Goal: Task Accomplishment & Management: Manage account settings

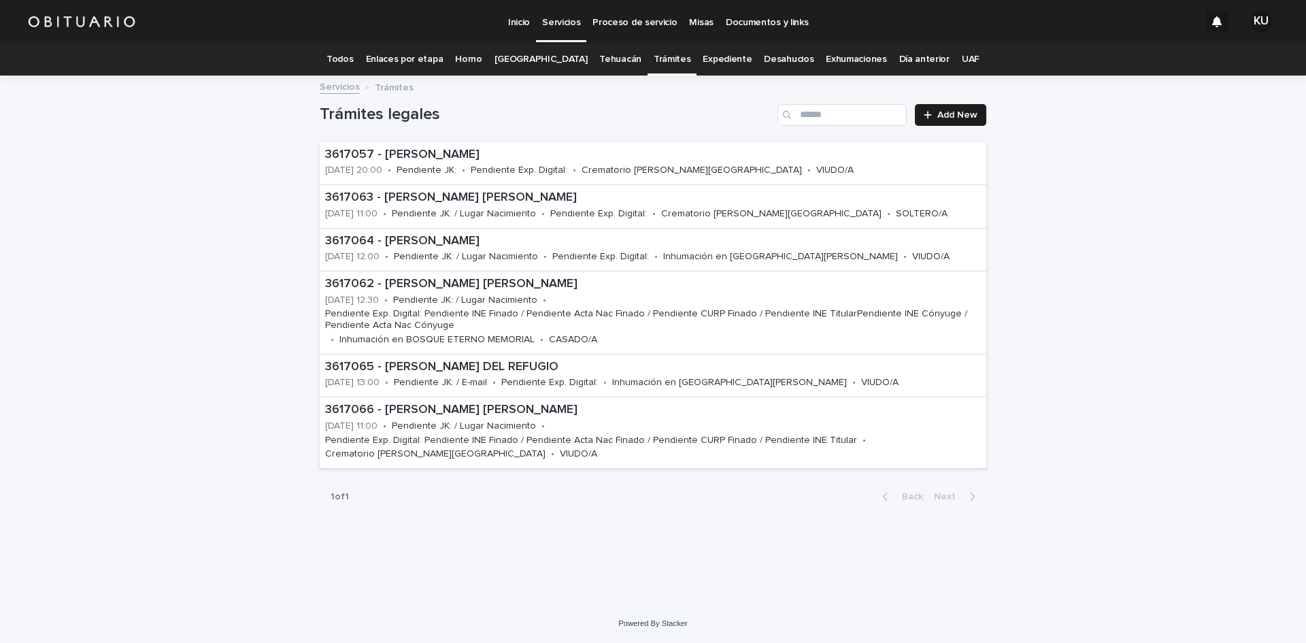
click at [353, 54] on link "Todos" at bounding box center [340, 60] width 27 height 32
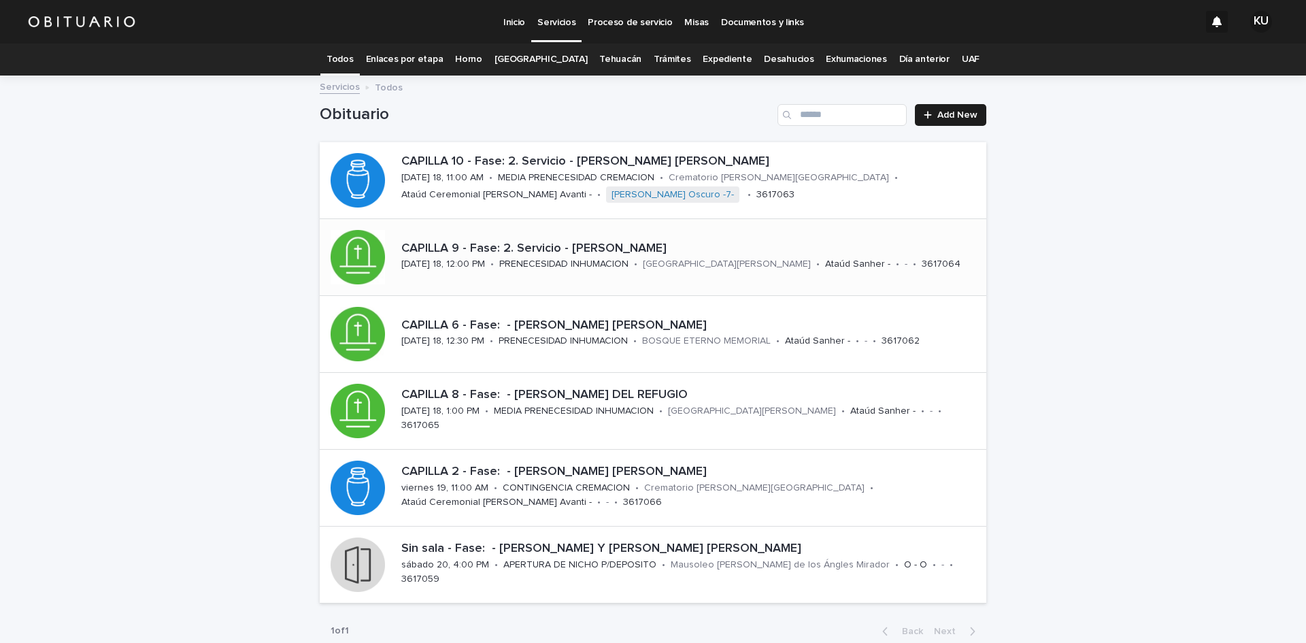
click at [607, 250] on p "CAPILLA 9 - Fase: 2. Servicio - VERA NAVA CELIA" at bounding box center [691, 249] width 580 height 15
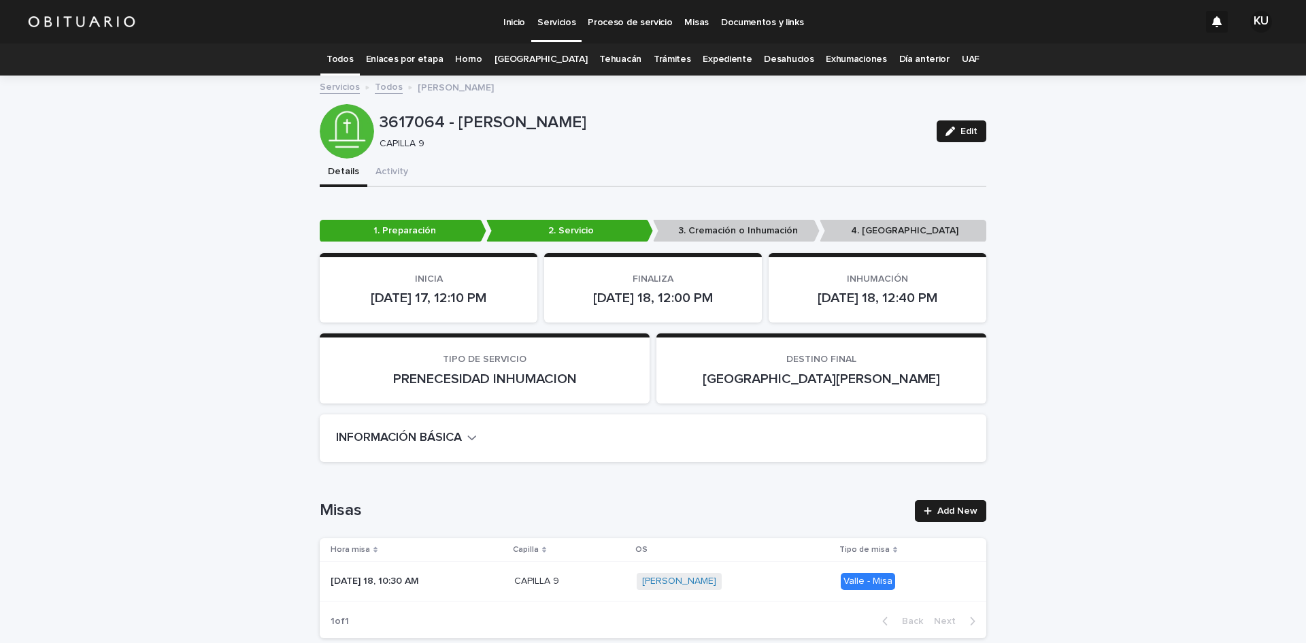
drag, startPoint x: 968, startPoint y: 125, endPoint x: 1306, endPoint y: 53, distance: 345.6
click at [968, 125] on button "Edit" at bounding box center [962, 131] width 50 height 22
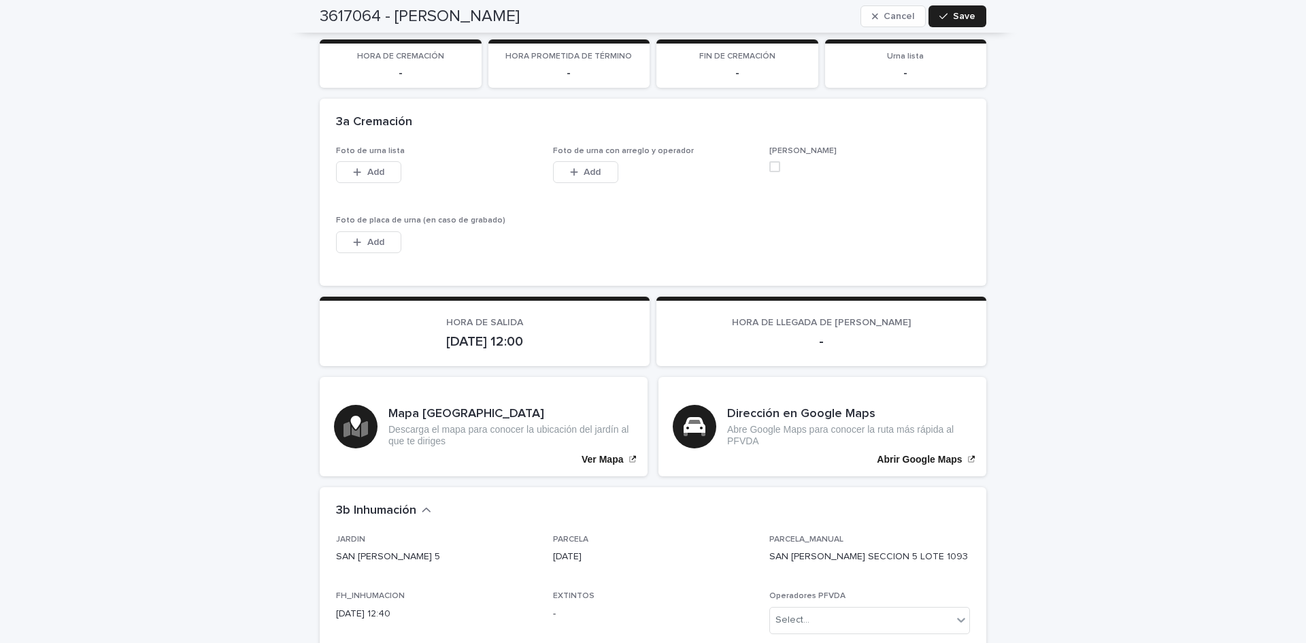
scroll to position [3865, 0]
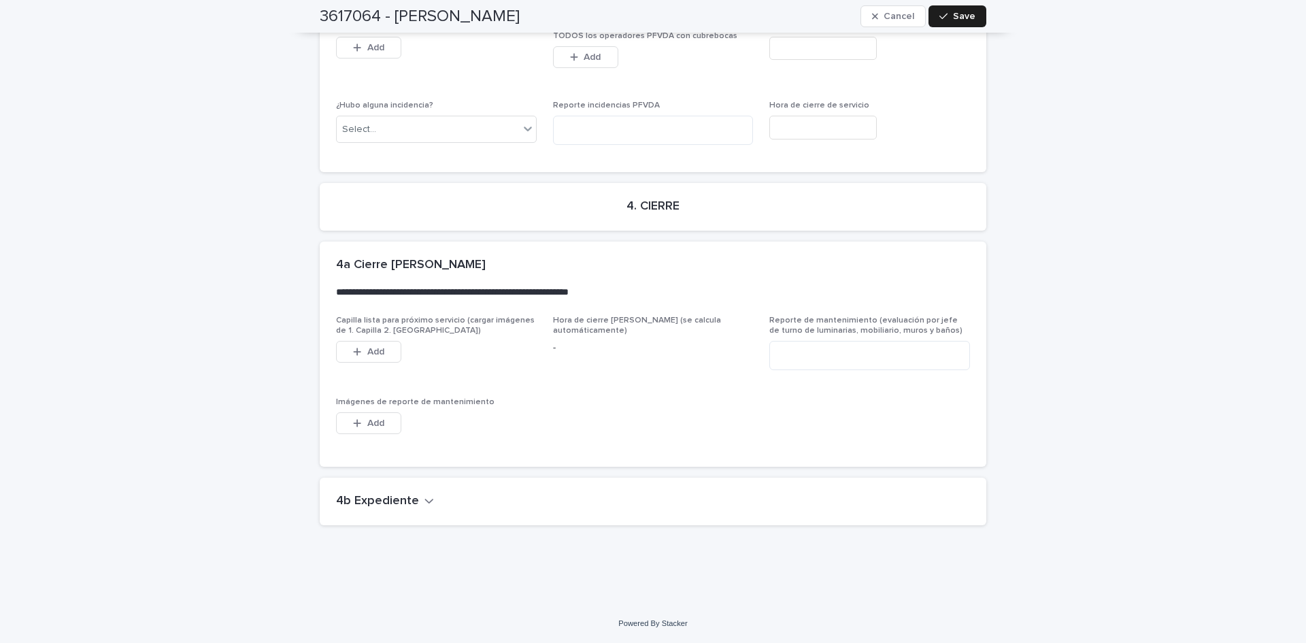
click at [395, 511] on div "4b Expediente" at bounding box center [653, 502] width 667 height 48
click at [405, 501] on h2 "4b Expediente" at bounding box center [377, 501] width 83 height 15
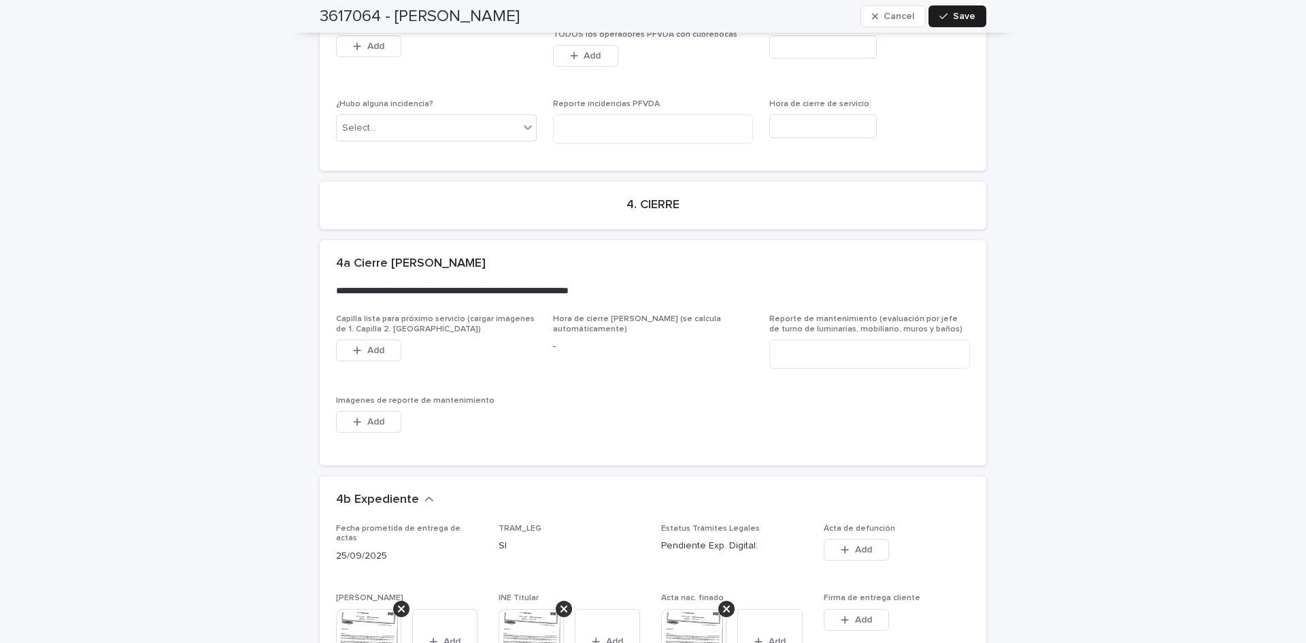
scroll to position [4587, 0]
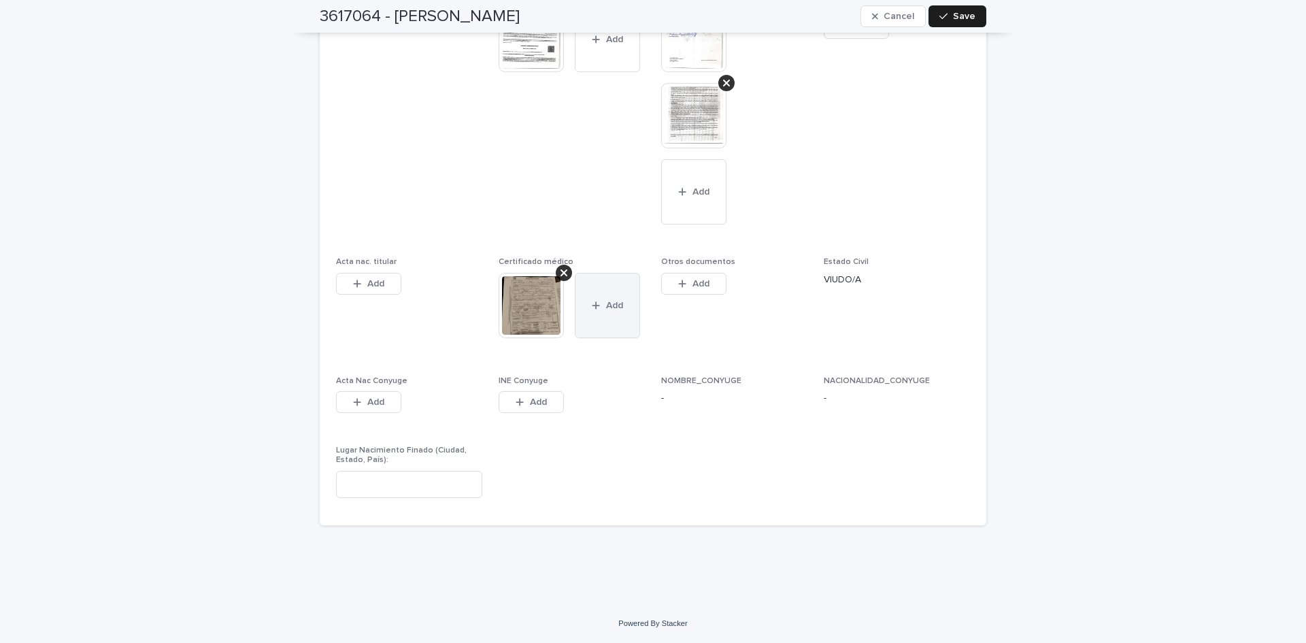
click at [593, 292] on button "Add" at bounding box center [607, 305] width 65 height 65
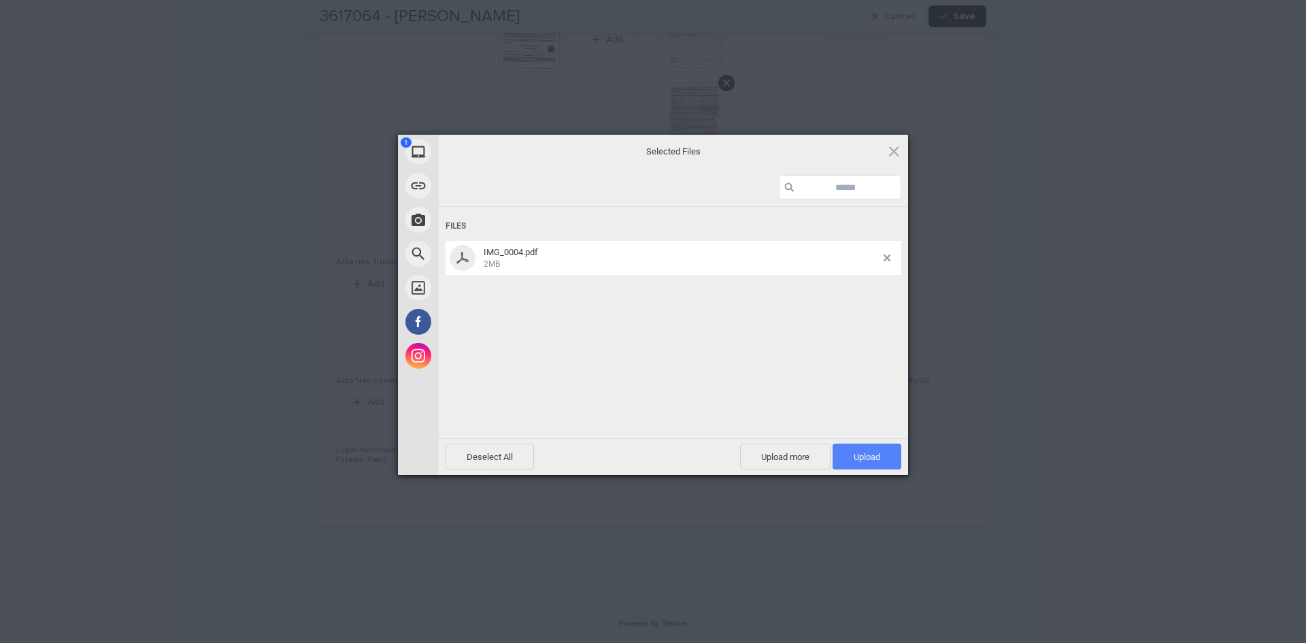
click at [840, 448] on span "Upload 1" at bounding box center [867, 457] width 69 height 26
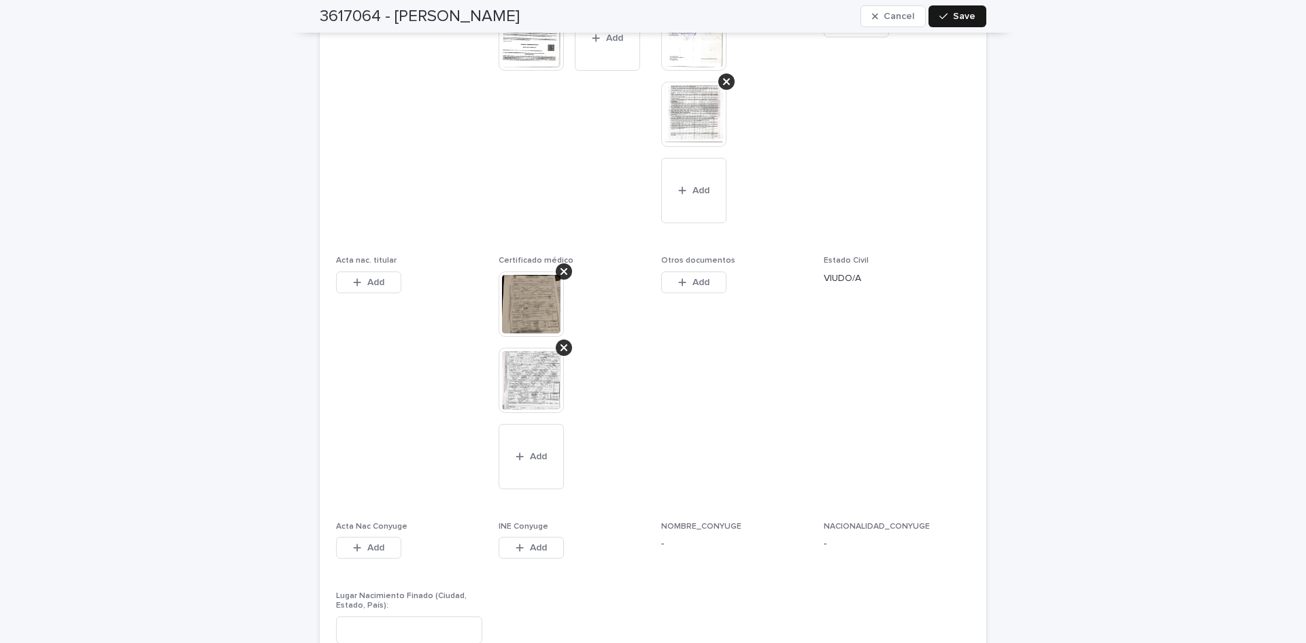
click at [953, 18] on span "Save" at bounding box center [964, 17] width 22 height 10
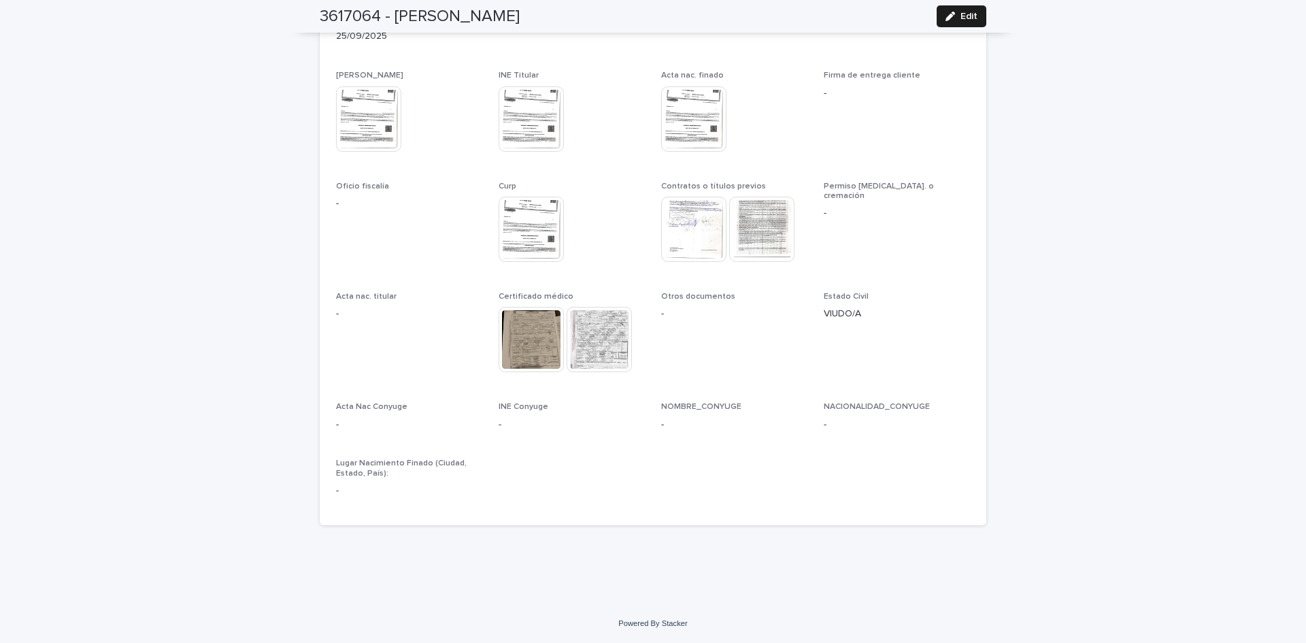
scroll to position [3977, 0]
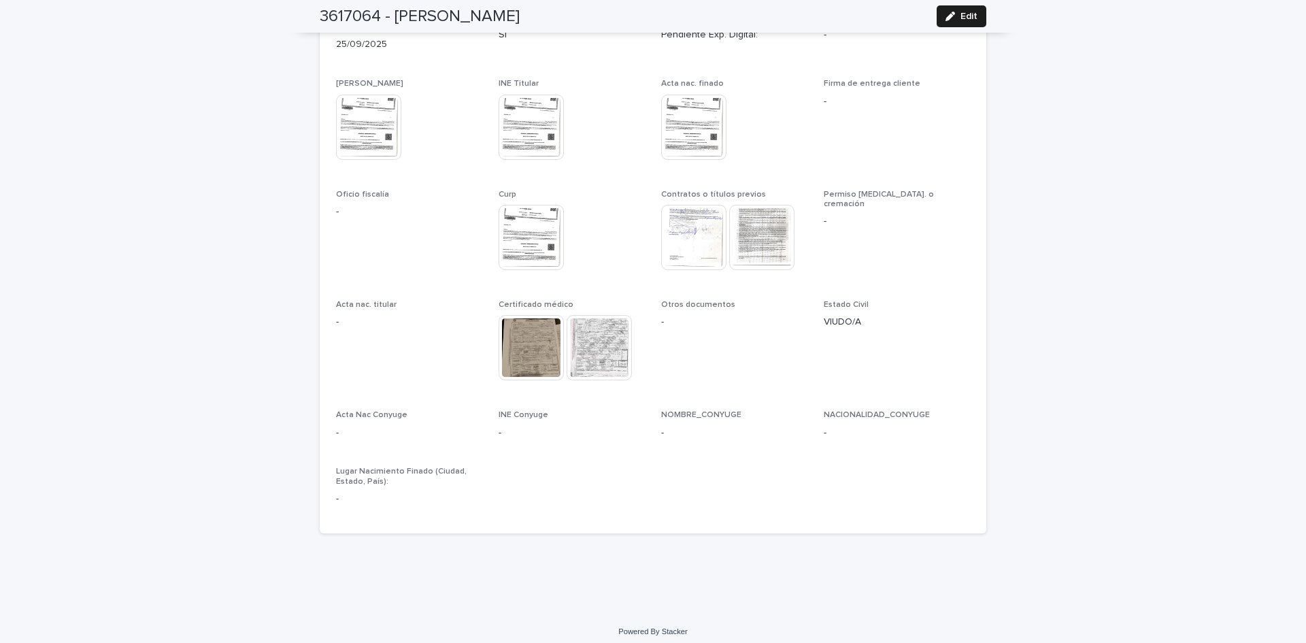
drag, startPoint x: 960, startPoint y: 19, endPoint x: 904, endPoint y: 137, distance: 130.6
click at [961, 19] on span "Edit" at bounding box center [969, 17] width 17 height 10
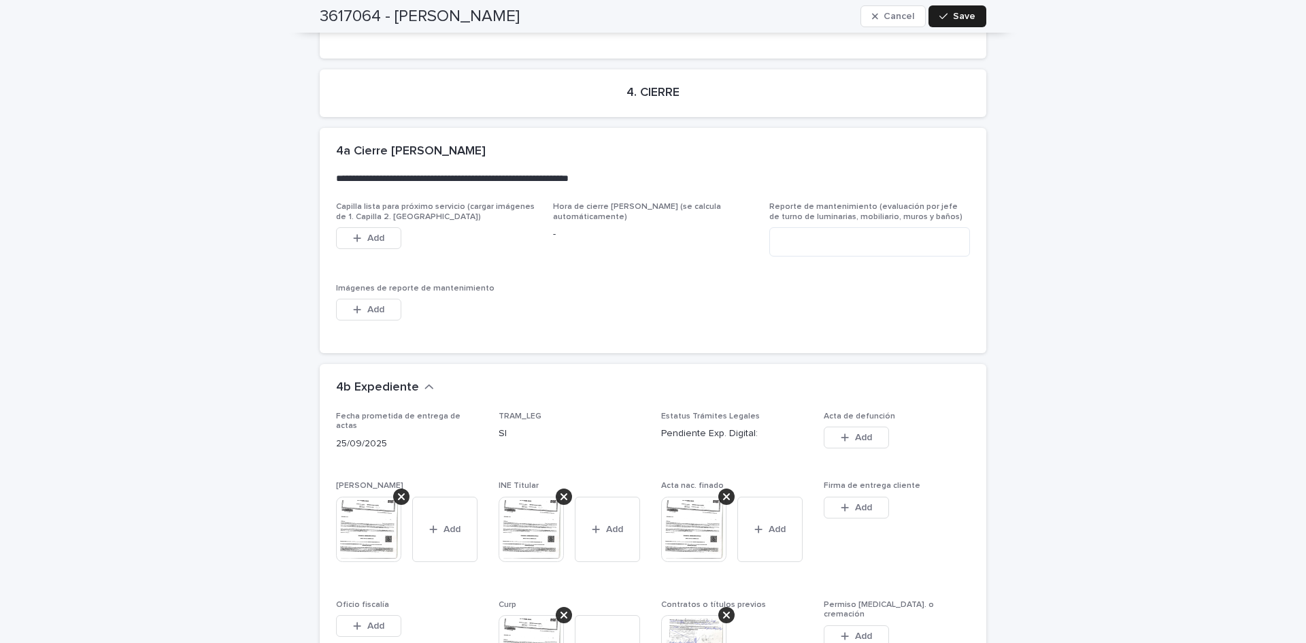
scroll to position [4615, 0]
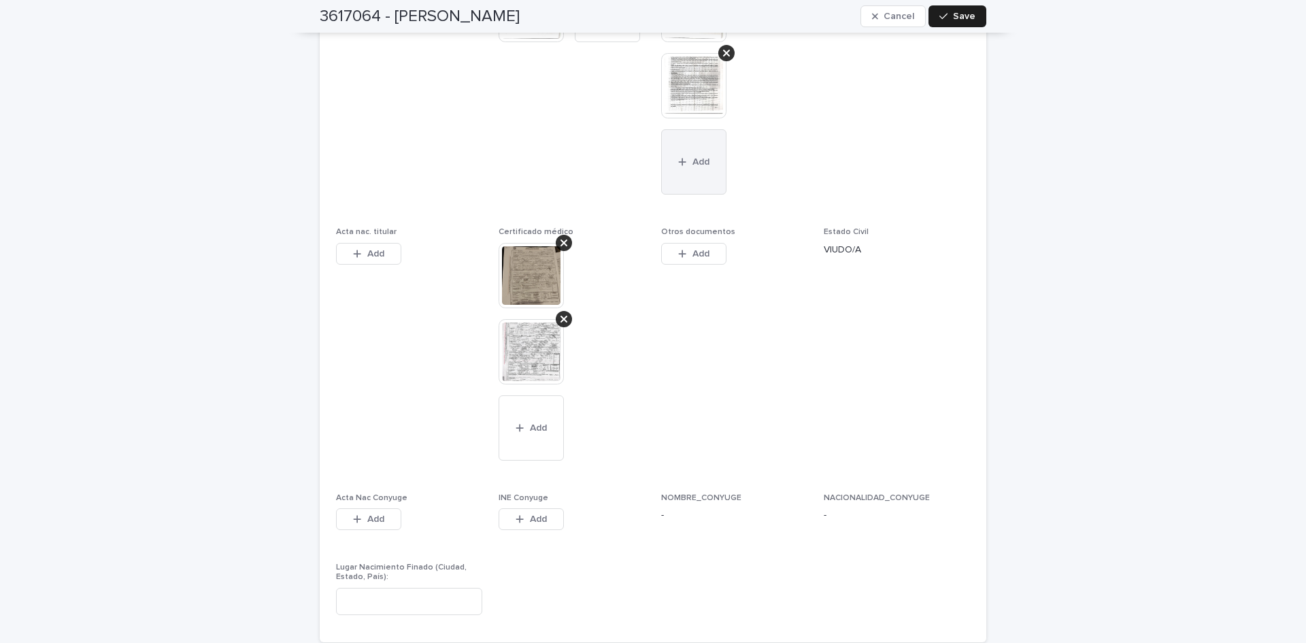
click at [706, 152] on button "Add" at bounding box center [693, 161] width 65 height 65
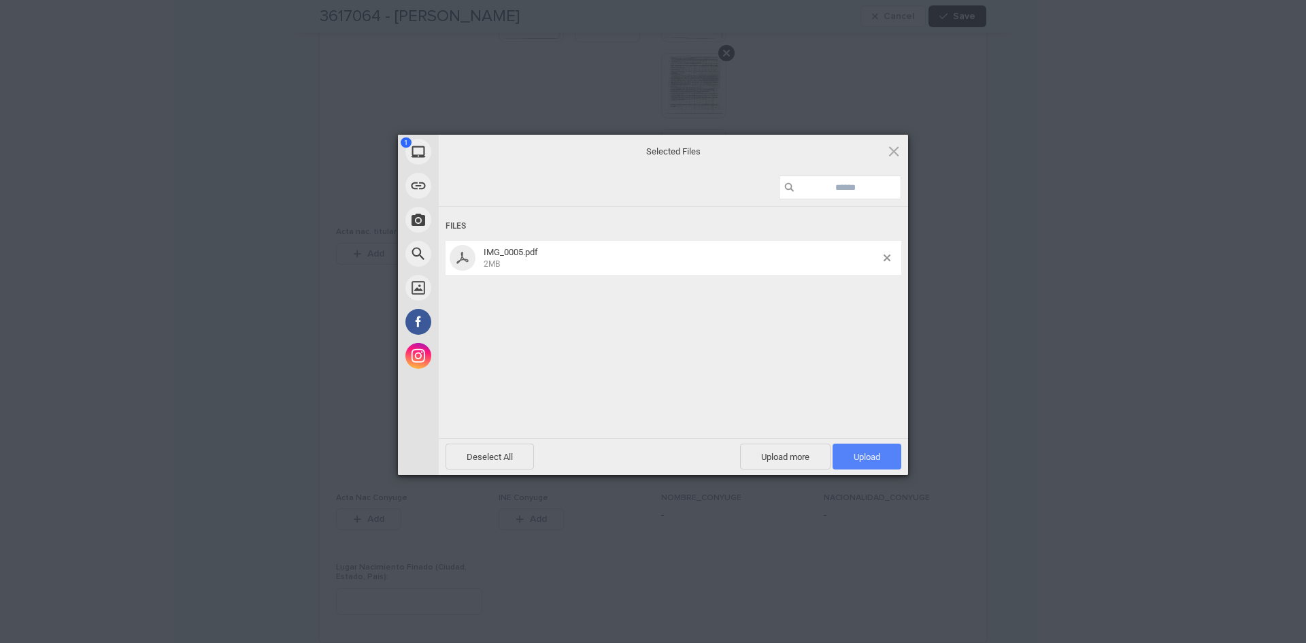
click at [851, 461] on span "Upload 1" at bounding box center [867, 457] width 69 height 26
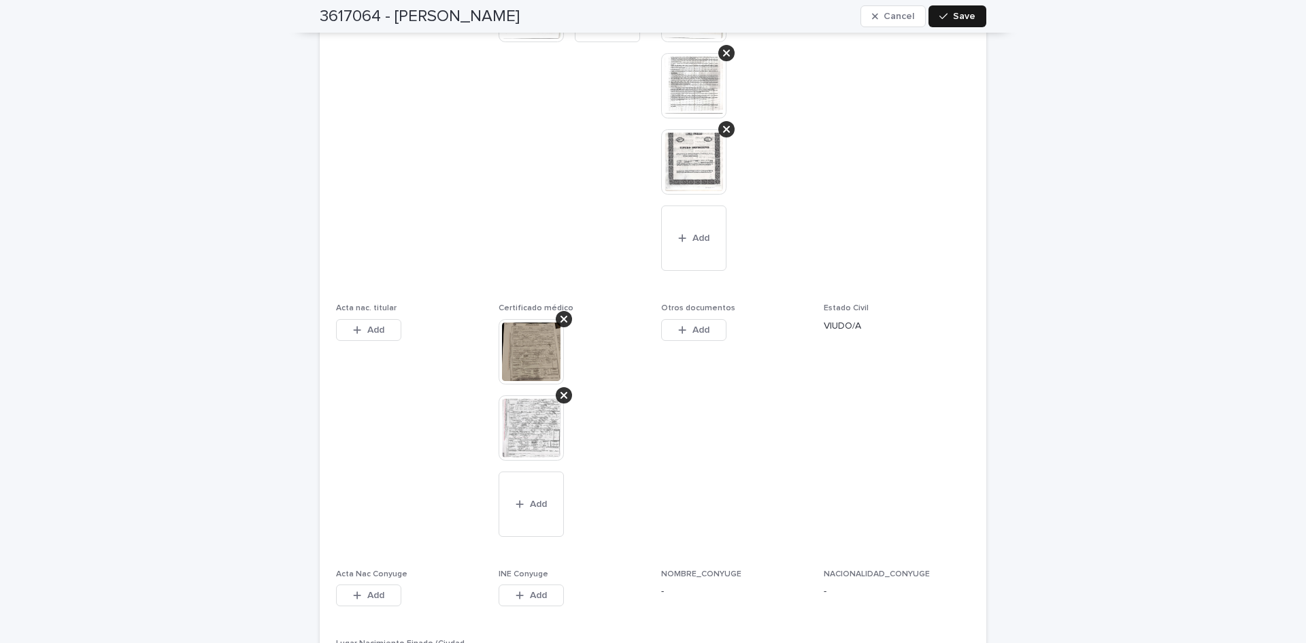
click at [970, 20] on span "Save" at bounding box center [964, 17] width 22 height 10
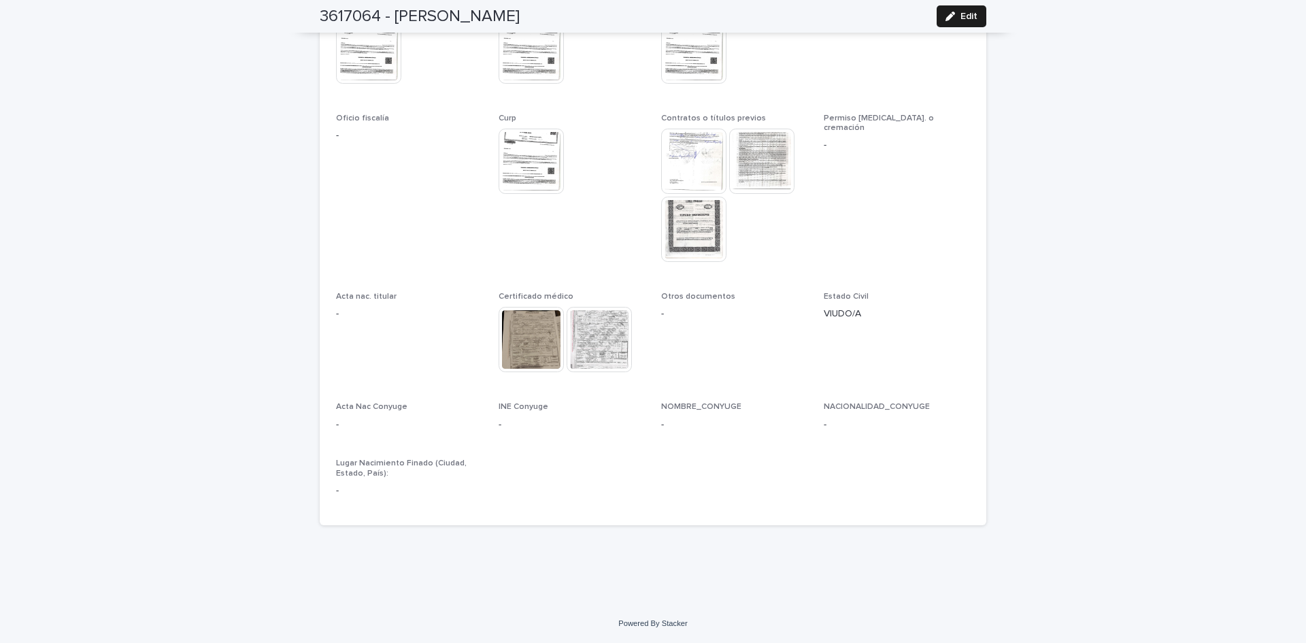
scroll to position [4045, 0]
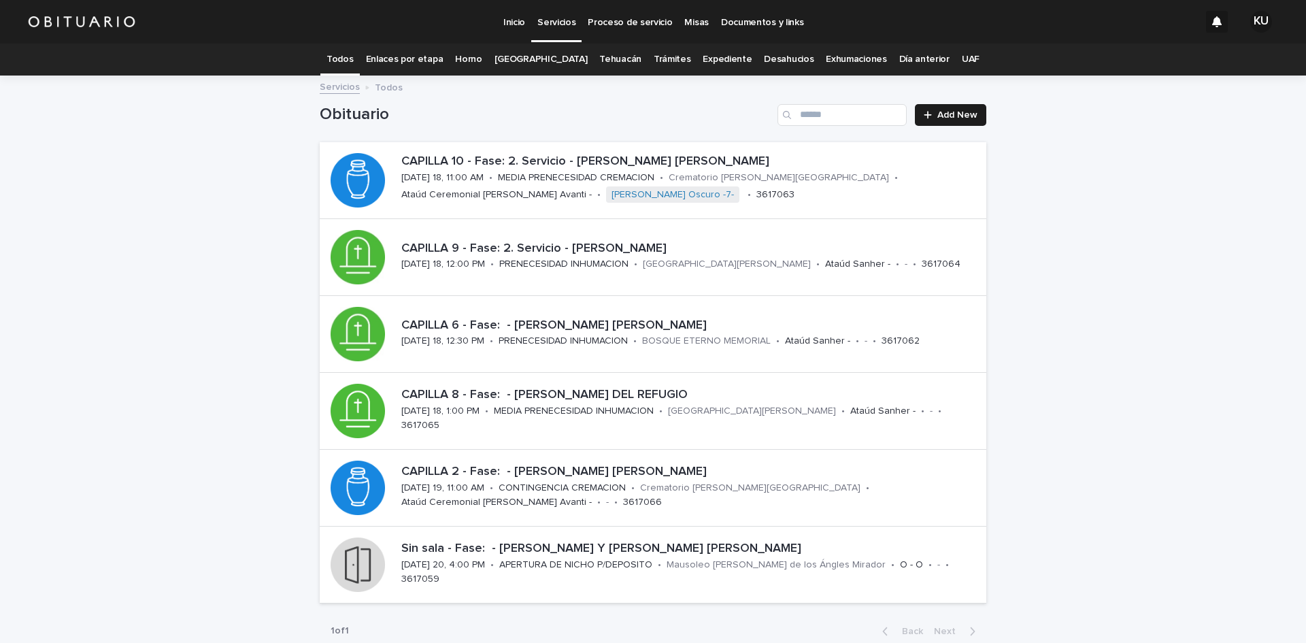
click at [1174, 301] on div "Loading... Saving… Loading... Saving… Obituario Add New CAPILLA 10 - Fase: 2. S…" at bounding box center [653, 397] width 1306 height 640
click at [1211, 361] on div "Loading... Saving… Loading... Saving… Obituario Add New CAPILLA 10 - Fase: 2. S…" at bounding box center [653, 397] width 1306 height 640
click at [569, 480] on div "CONTINGENCIA CREMACION" at bounding box center [566, 487] width 127 height 14
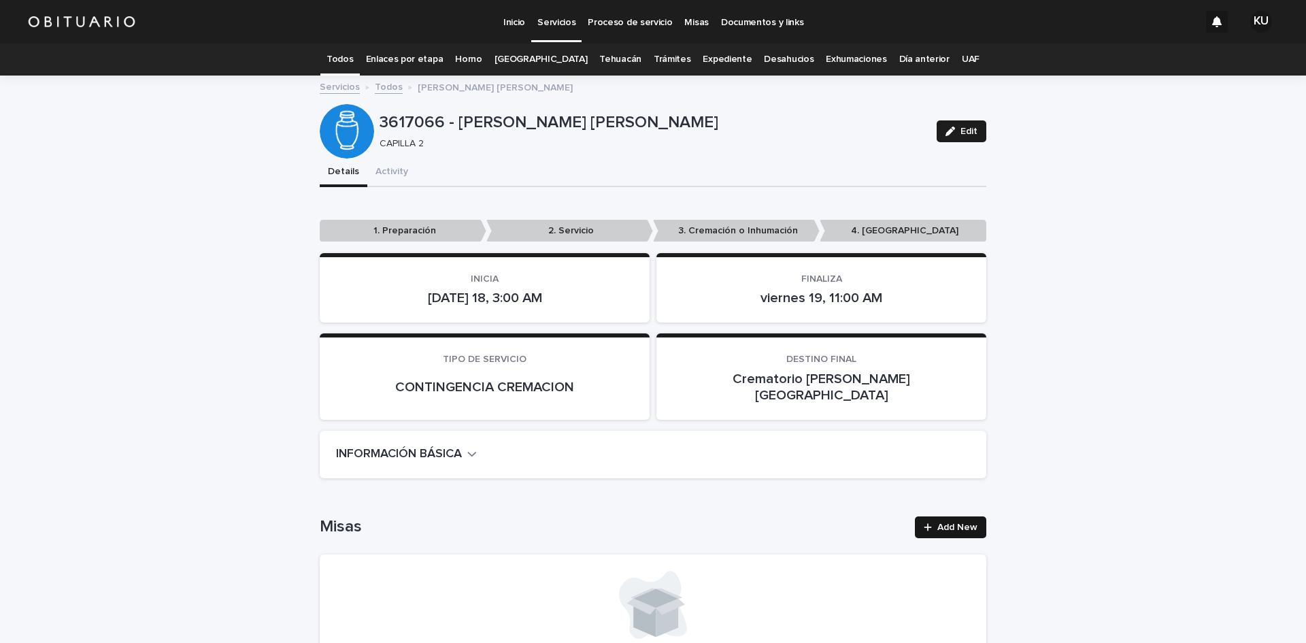
click at [955, 523] on span "Add New" at bounding box center [958, 528] width 40 height 10
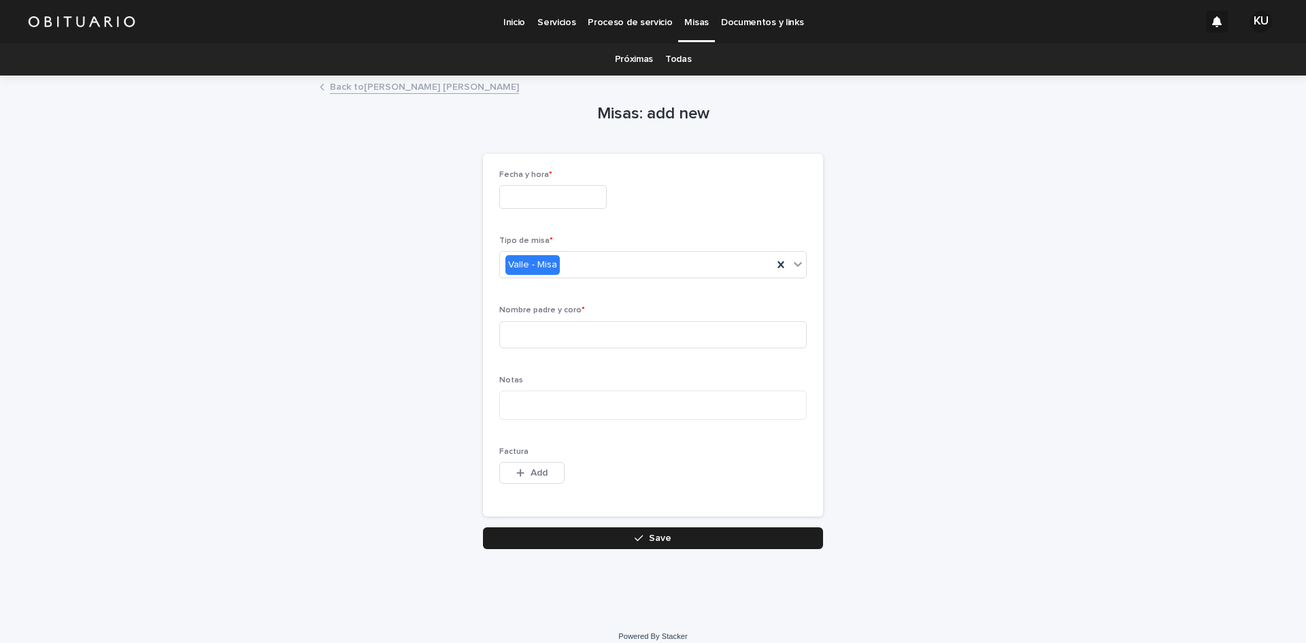
click at [557, 204] on input "text" at bounding box center [553, 197] width 108 height 24
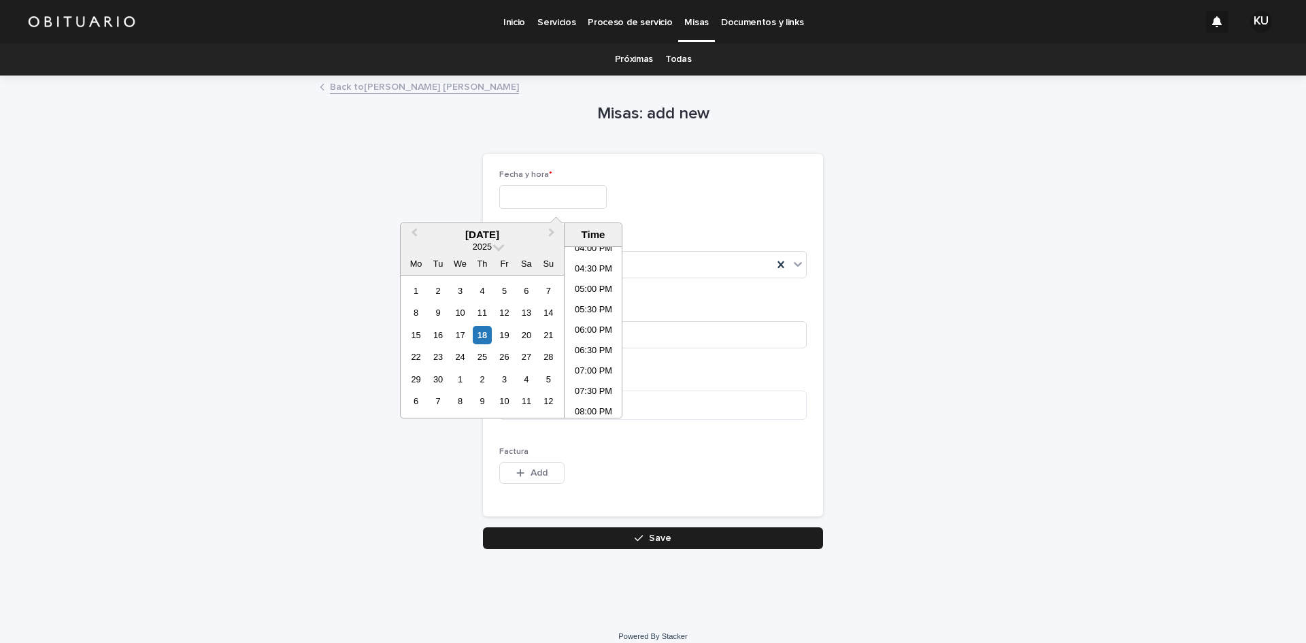
scroll to position [670, 0]
click at [604, 324] on li "06:00 PM" at bounding box center [594, 322] width 58 height 20
type input "**********"
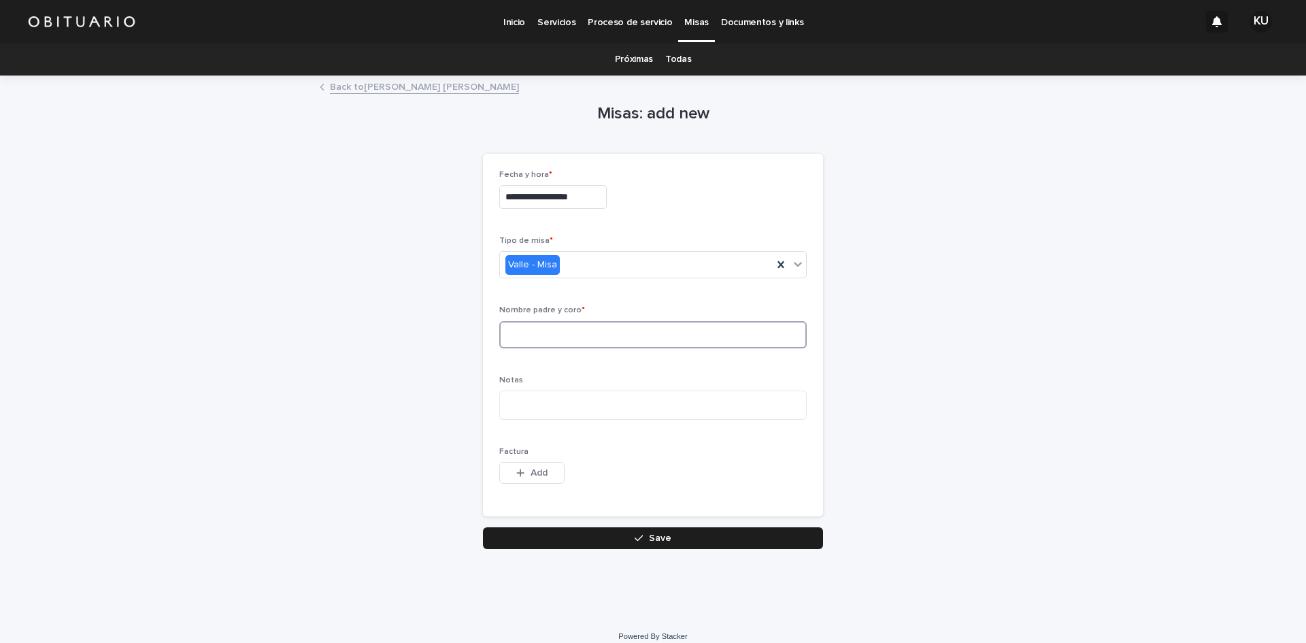
click at [591, 334] on input at bounding box center [653, 334] width 308 height 27
type input "**********"
click at [778, 265] on icon at bounding box center [781, 264] width 6 height 7
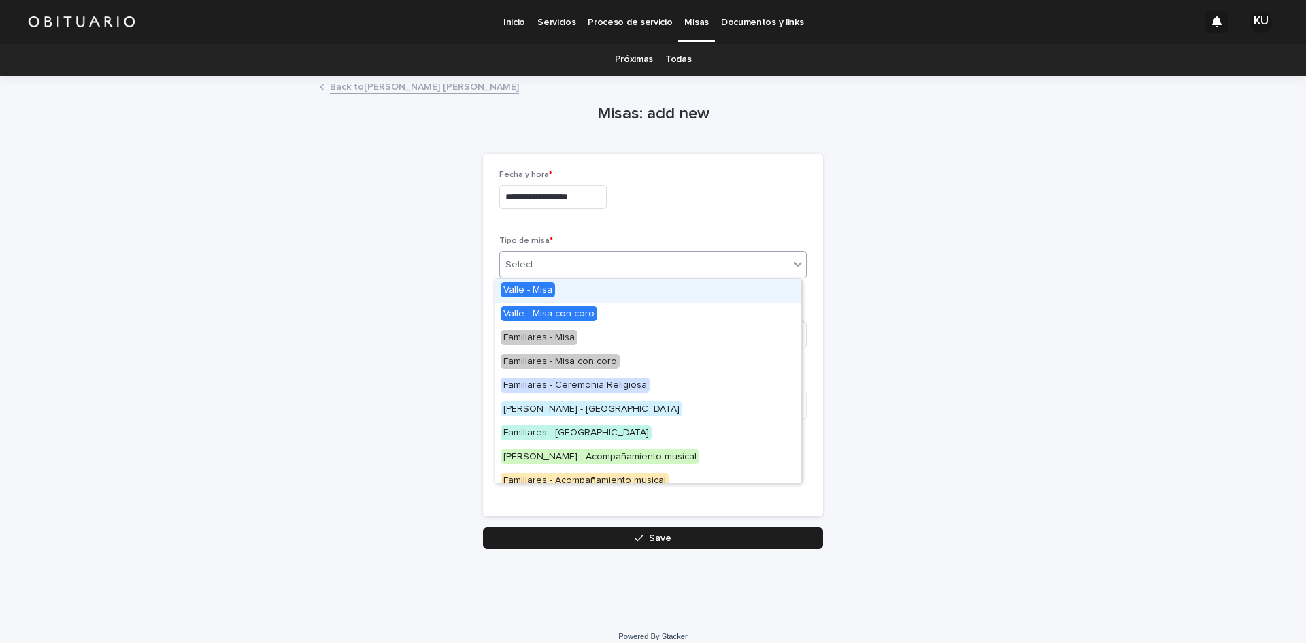
click at [794, 264] on icon at bounding box center [798, 264] width 8 height 5
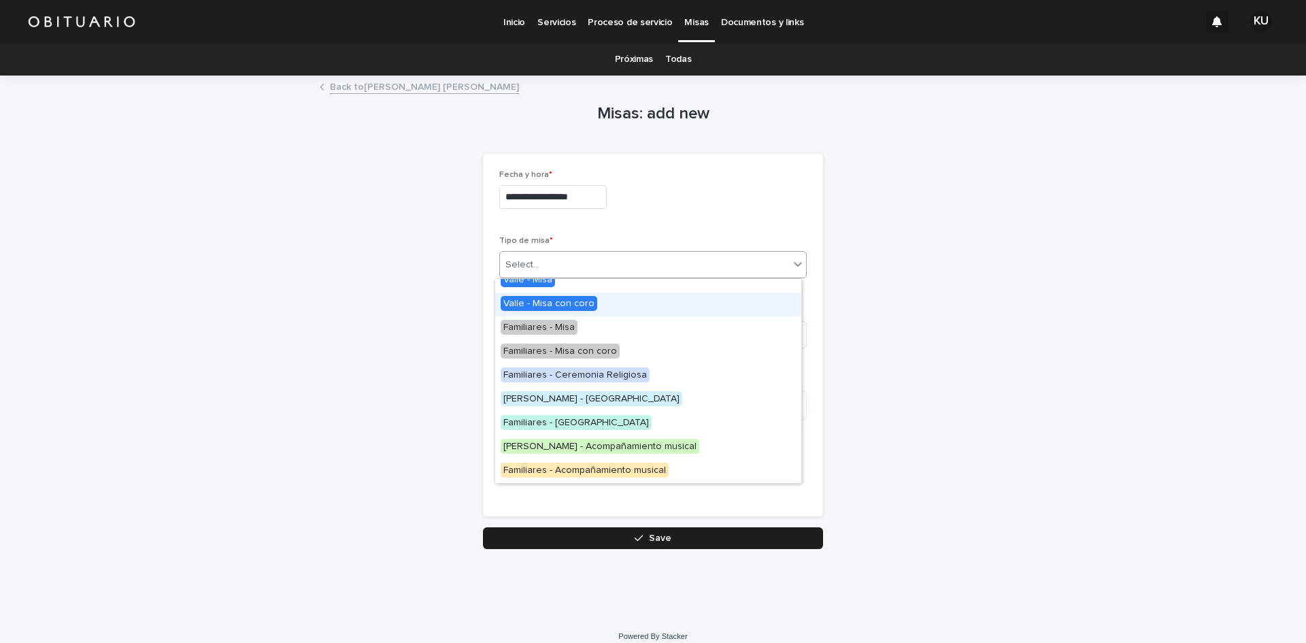
scroll to position [0, 0]
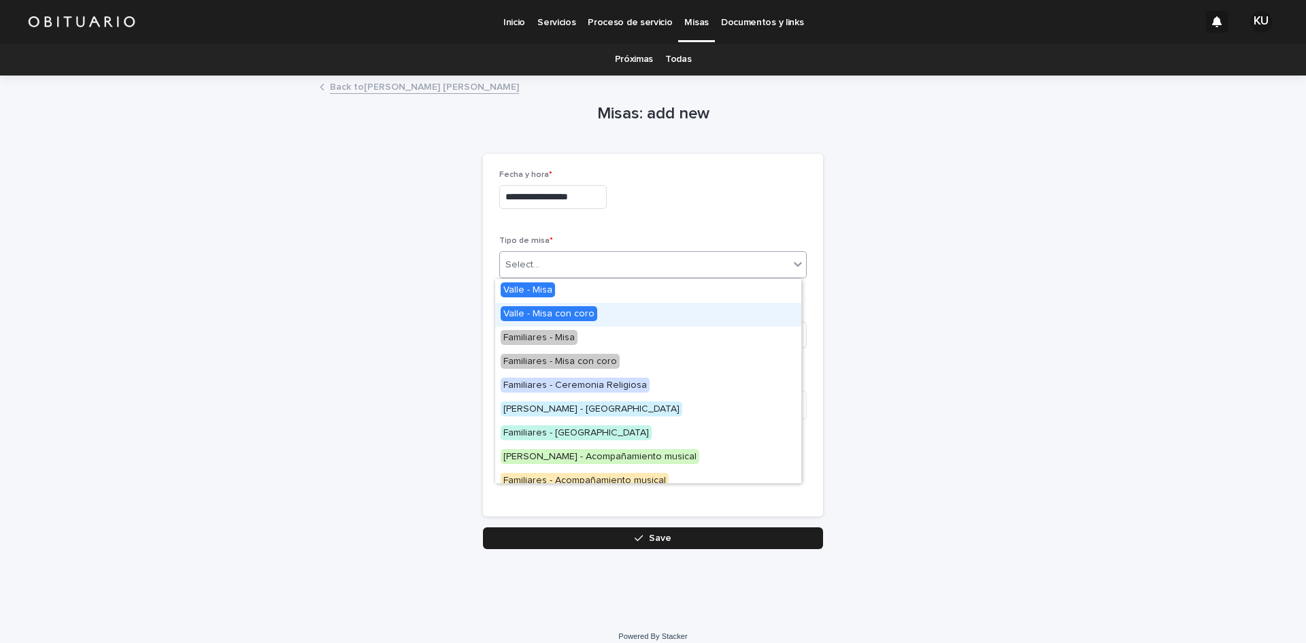
drag, startPoint x: 580, startPoint y: 300, endPoint x: 580, endPoint y: 311, distance: 10.9
click at [580, 311] on span "Valle - Misa con coro" at bounding box center [549, 313] width 97 height 15
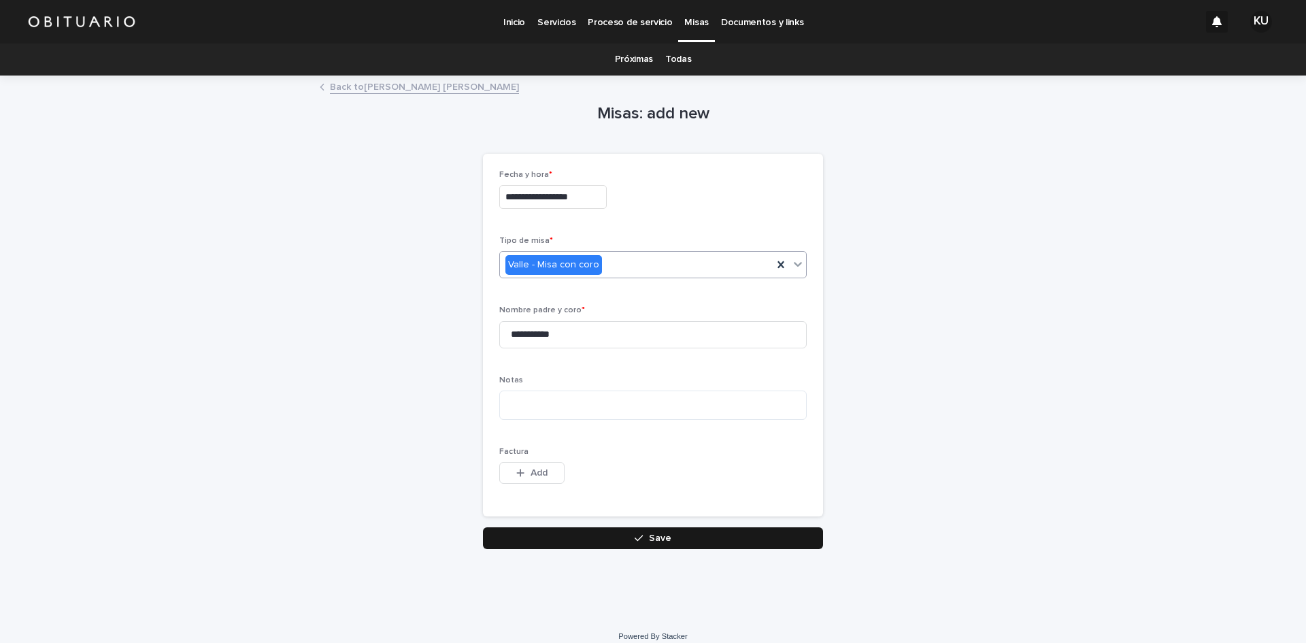
click at [688, 535] on button "Save" at bounding box center [653, 538] width 340 height 22
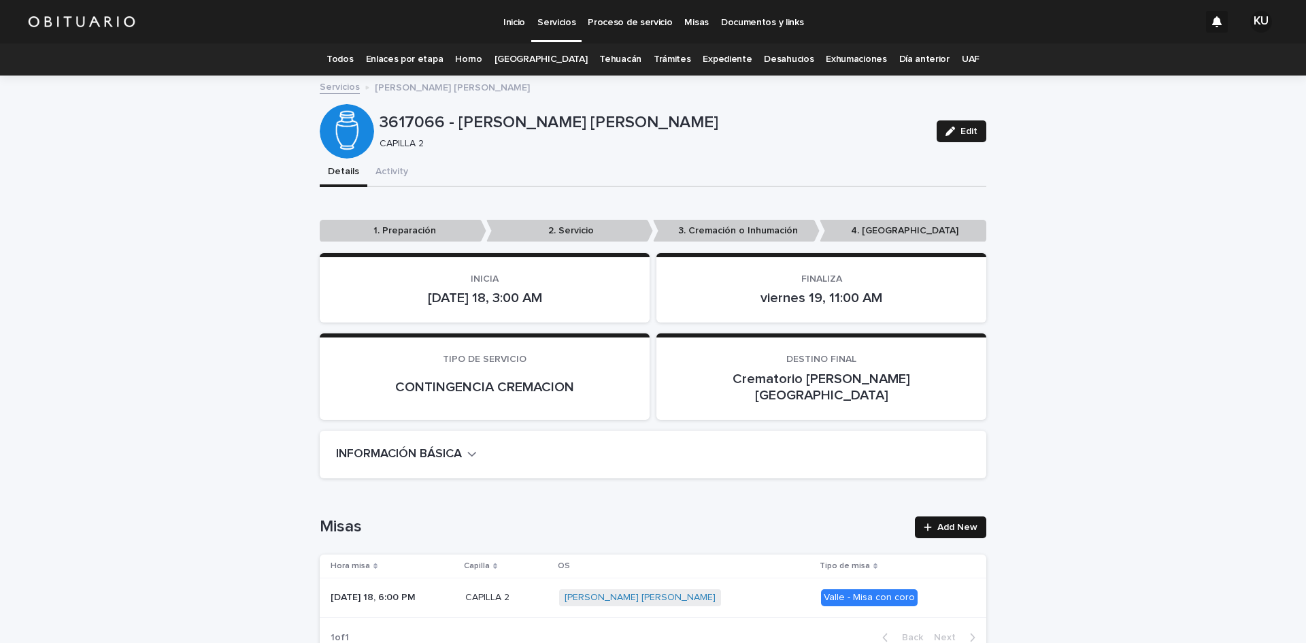
click at [917, 516] on link "Add New" at bounding box center [950, 527] width 71 height 22
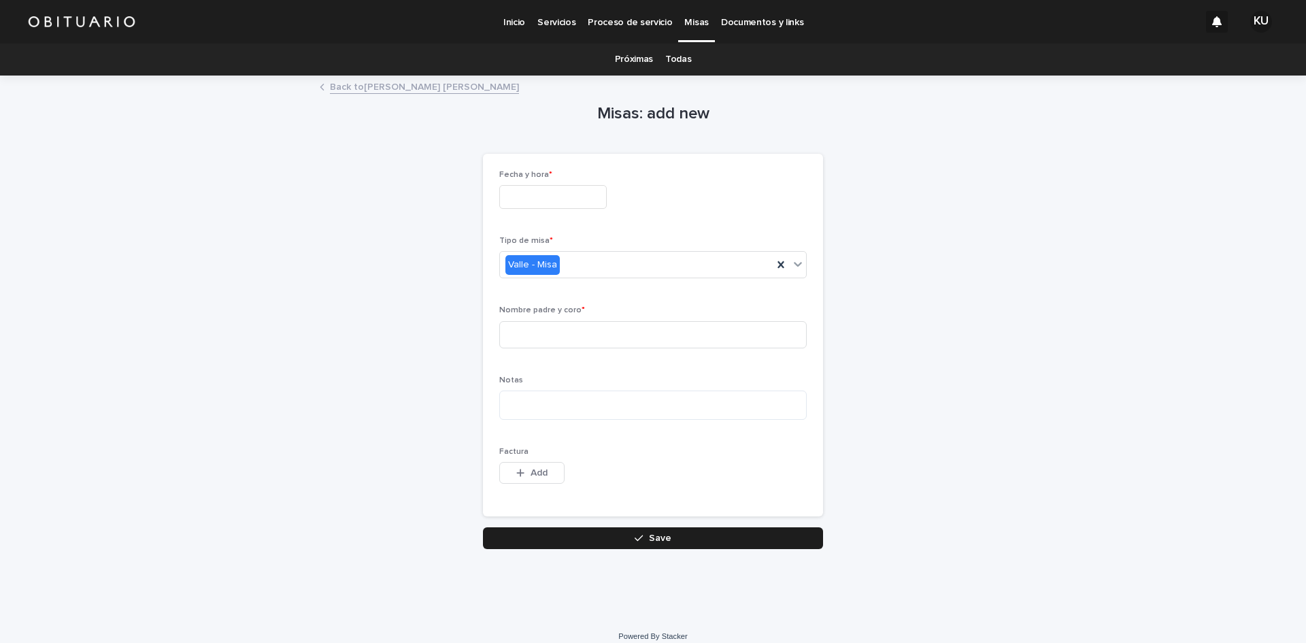
click at [585, 196] on input "text" at bounding box center [553, 197] width 108 height 24
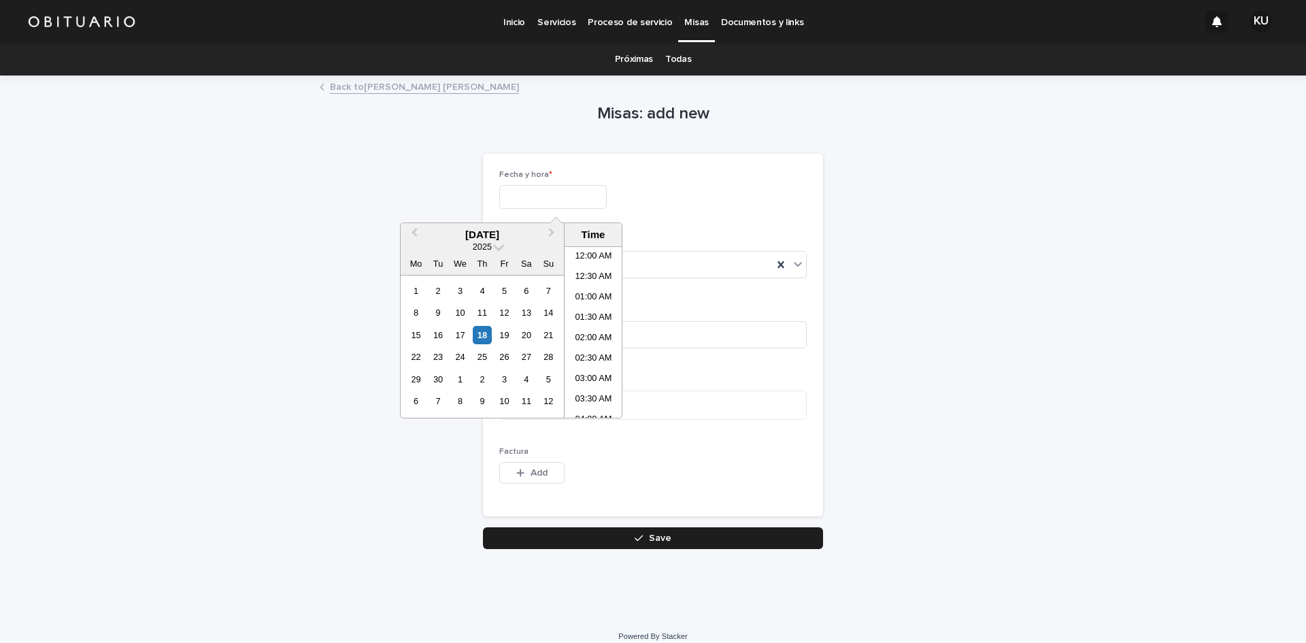
scroll to position [415, 0]
click at [512, 333] on div "19" at bounding box center [504, 335] width 18 height 18
click at [608, 247] on li "10:00 AM" at bounding box center [594, 250] width 58 height 20
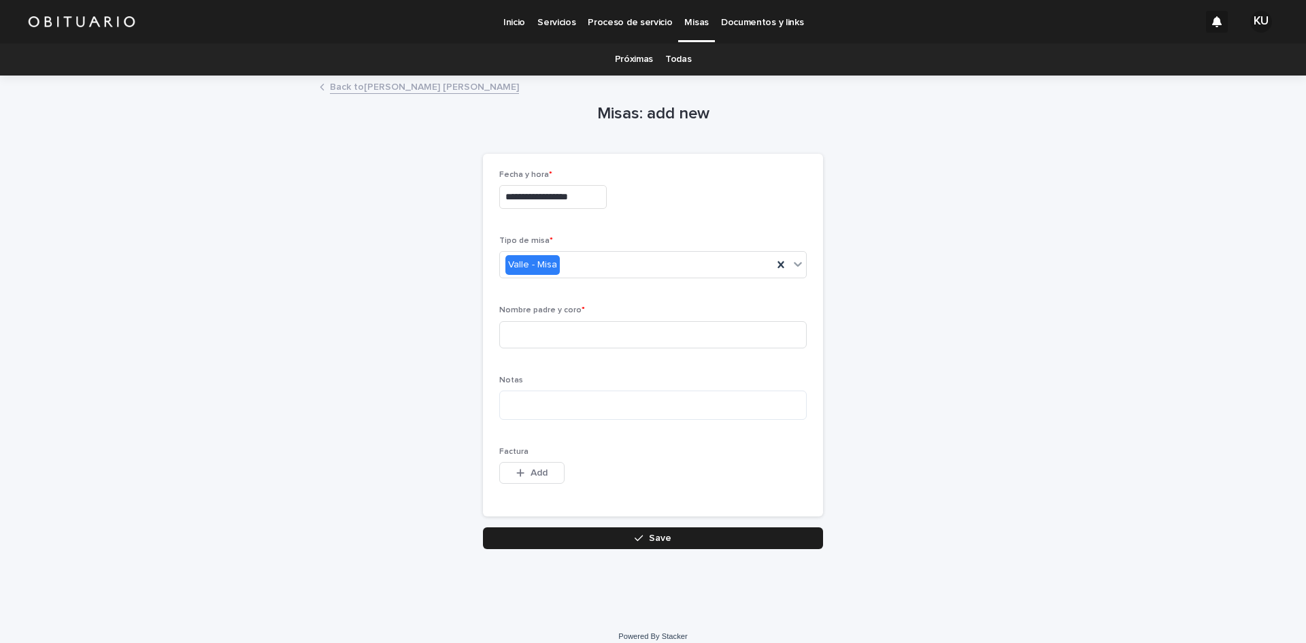
type input "**********"
click at [614, 331] on input at bounding box center [653, 334] width 308 height 27
click at [780, 265] on icon at bounding box center [781, 265] width 14 height 14
click at [791, 263] on icon at bounding box center [798, 264] width 14 height 14
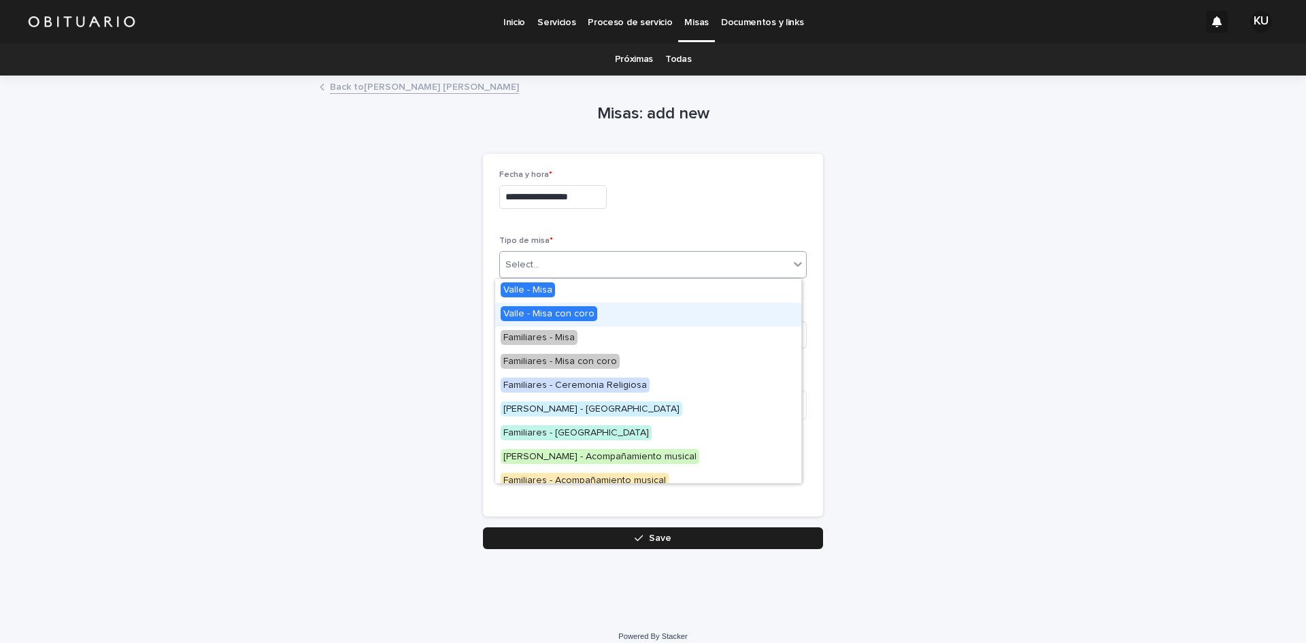
click at [603, 316] on div "Valle - Misa con coro" at bounding box center [648, 315] width 306 height 24
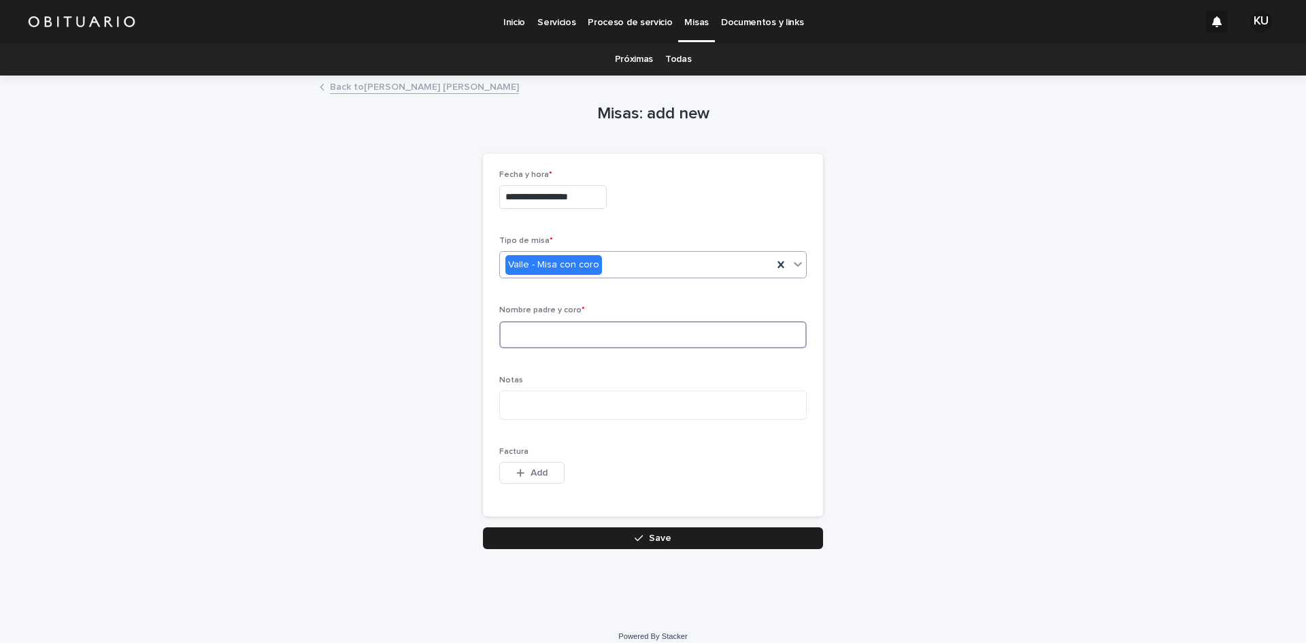
click at [685, 331] on input at bounding box center [653, 334] width 308 height 27
type input "**********"
click at [655, 531] on button "Save" at bounding box center [653, 538] width 340 height 22
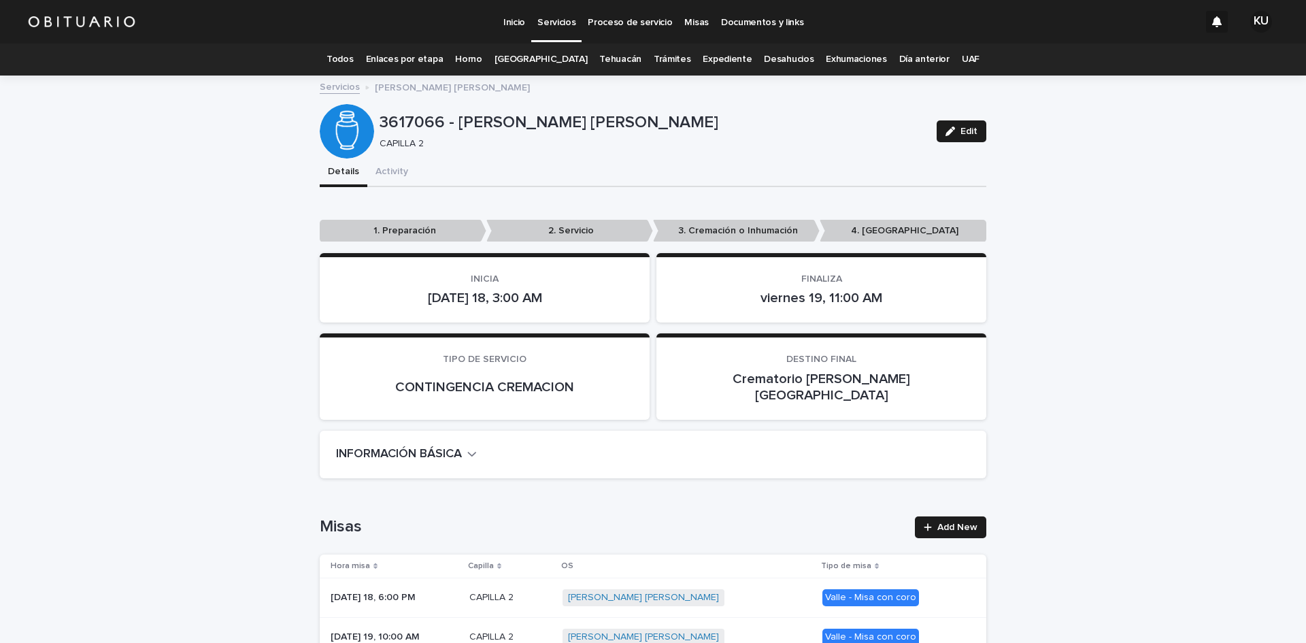
click at [685, 20] on p "Misas" at bounding box center [697, 14] width 24 height 29
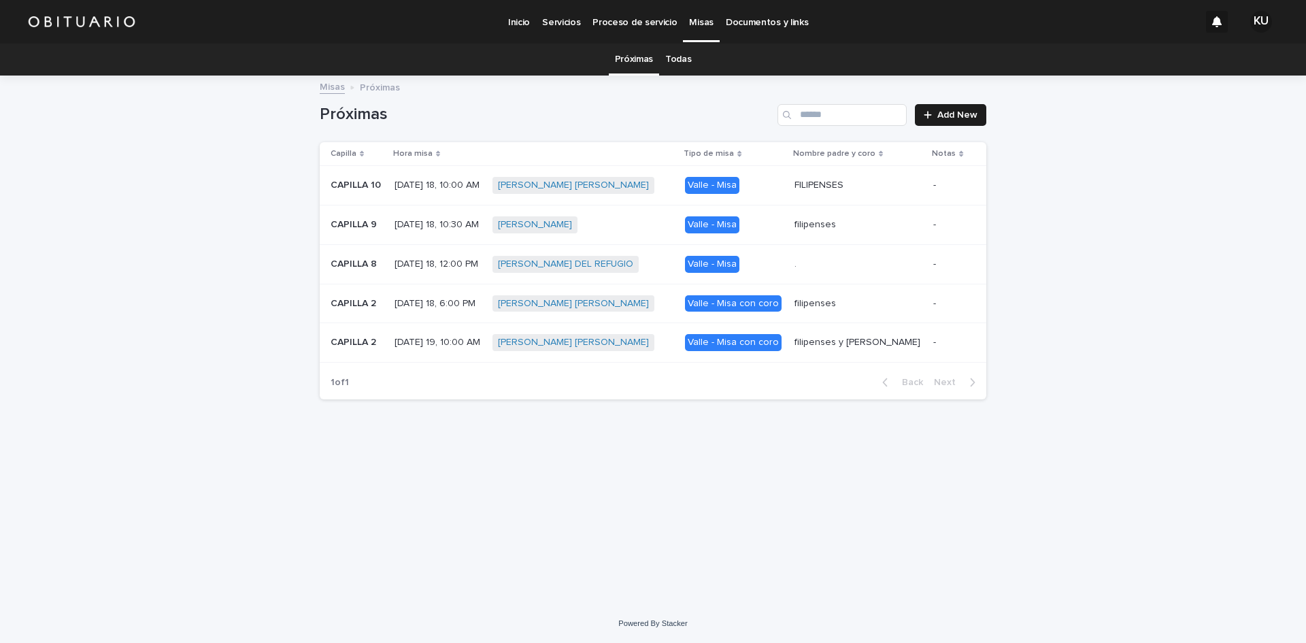
click at [527, 20] on p "Inicio" at bounding box center [519, 14] width 22 height 29
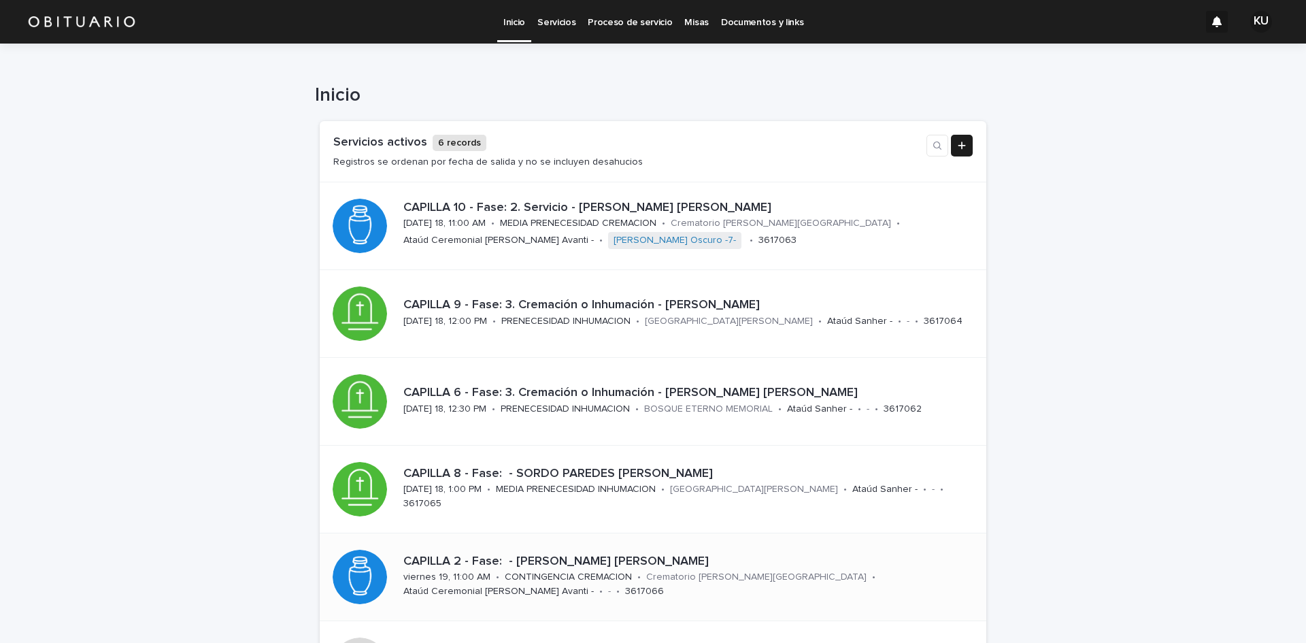
click at [631, 556] on p "CAPILLA 2 - Fase: - ORTIZ IZAGUIRRE MARIA LUISA" at bounding box center [686, 562] width 567 height 15
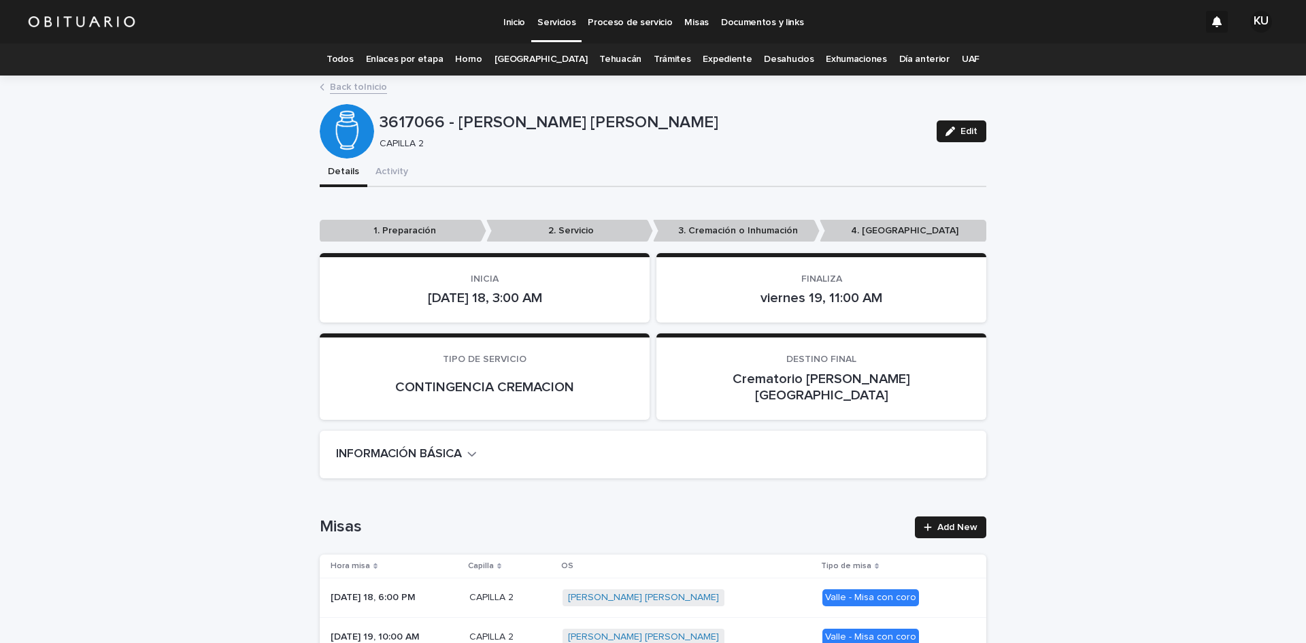
scroll to position [416, 0]
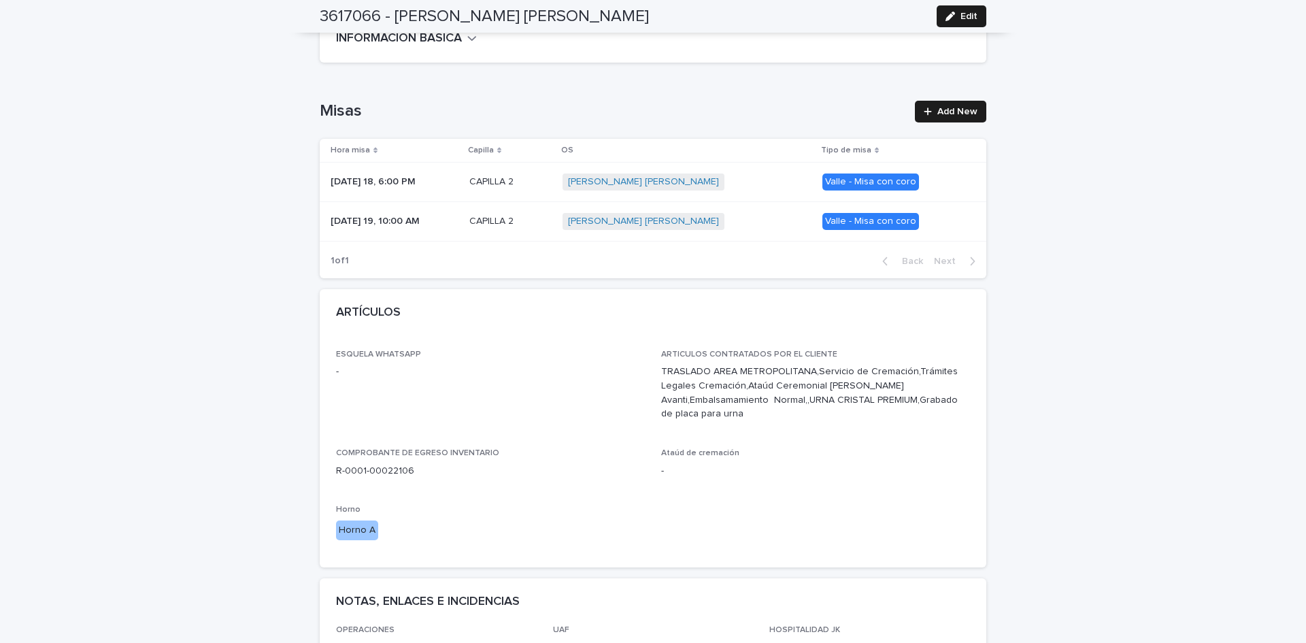
click at [862, 174] on div "Valle - Misa con coro" at bounding box center [871, 182] width 97 height 17
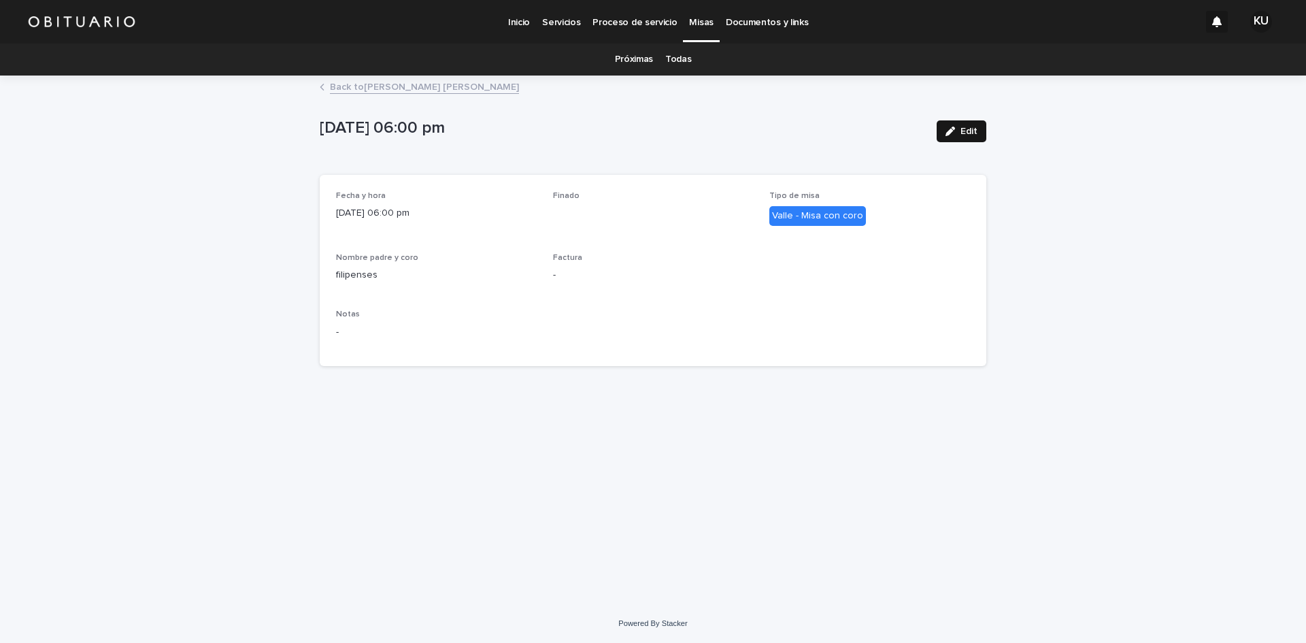
click at [958, 135] on div "button" at bounding box center [953, 132] width 15 height 10
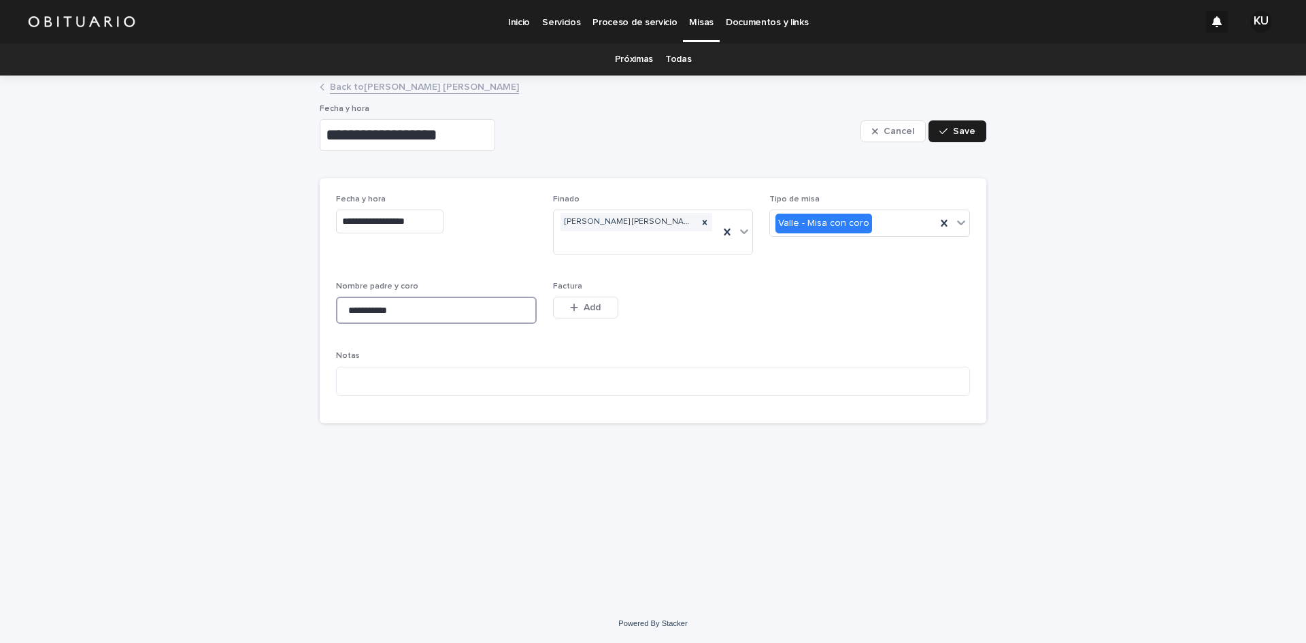
drag, startPoint x: 431, startPoint y: 291, endPoint x: 326, endPoint y: 294, distance: 104.8
click at [326, 294] on div "**********" at bounding box center [653, 300] width 667 height 245
type input "**********"
click at [975, 133] on span "Save" at bounding box center [964, 132] width 22 height 10
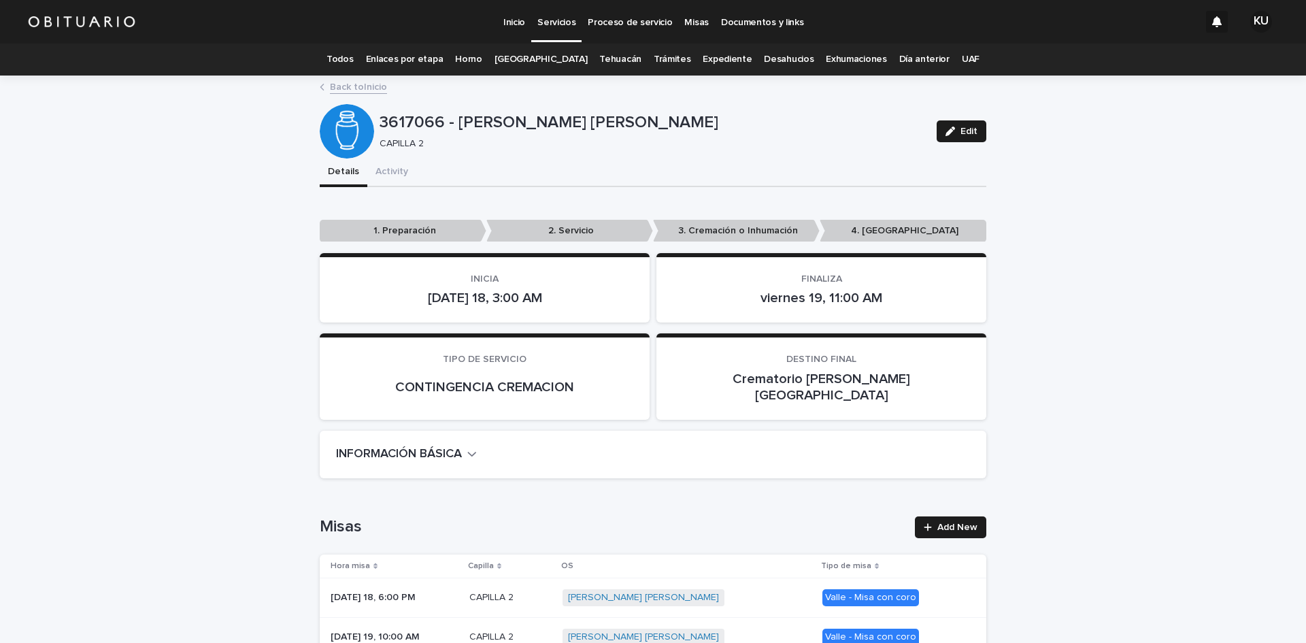
click at [845, 629] on div "Valle - Misa con coro" at bounding box center [871, 637] width 97 height 17
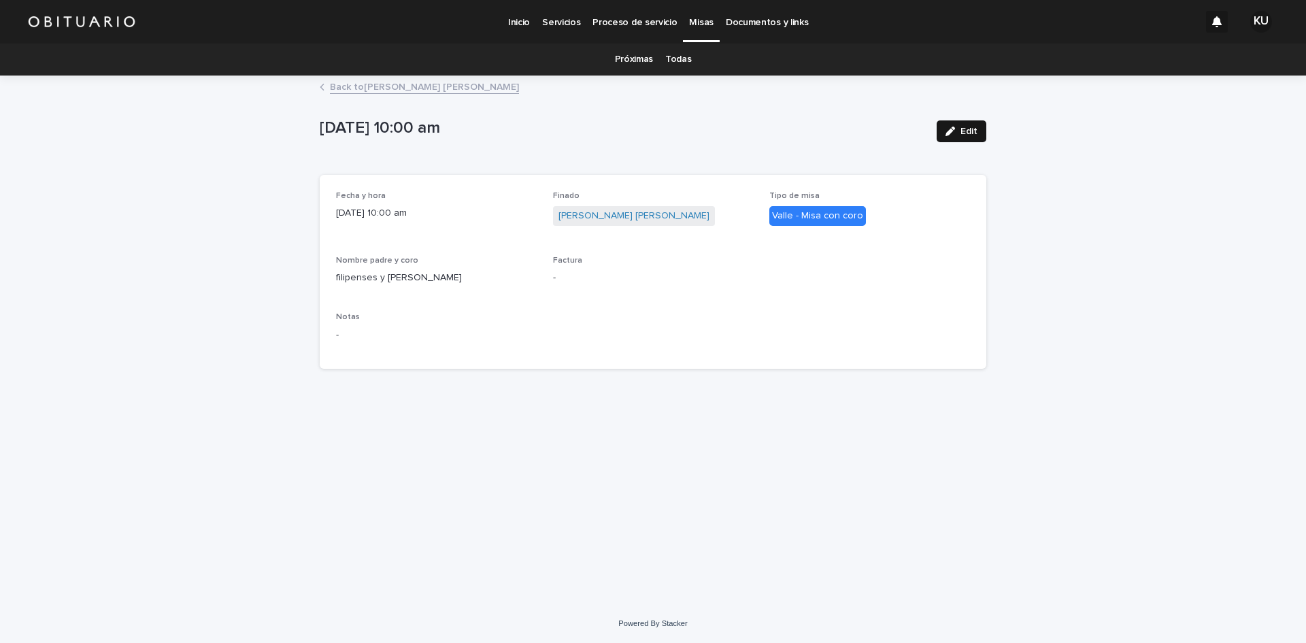
click at [963, 135] on span "Edit" at bounding box center [969, 132] width 17 height 10
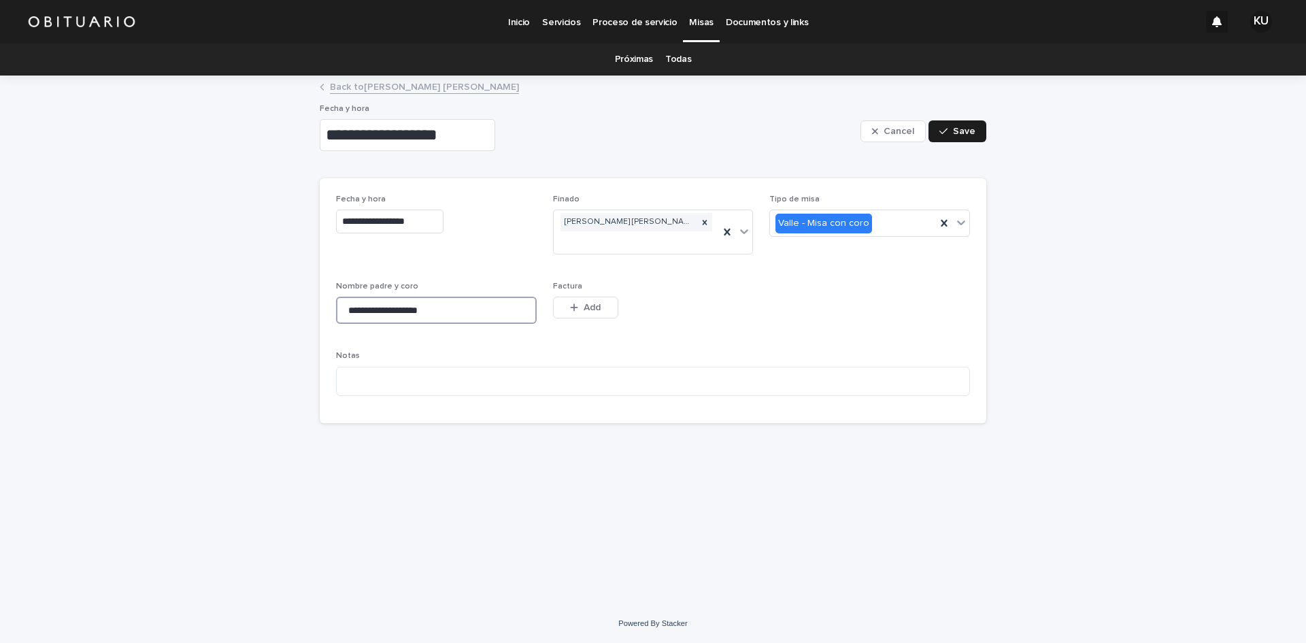
drag, startPoint x: 446, startPoint y: 287, endPoint x: 293, endPoint y: 299, distance: 154.2
click at [293, 299] on div "**********" at bounding box center [653, 340] width 1306 height 527
type input "**********"
click at [976, 131] on button "Save" at bounding box center [958, 131] width 58 height 22
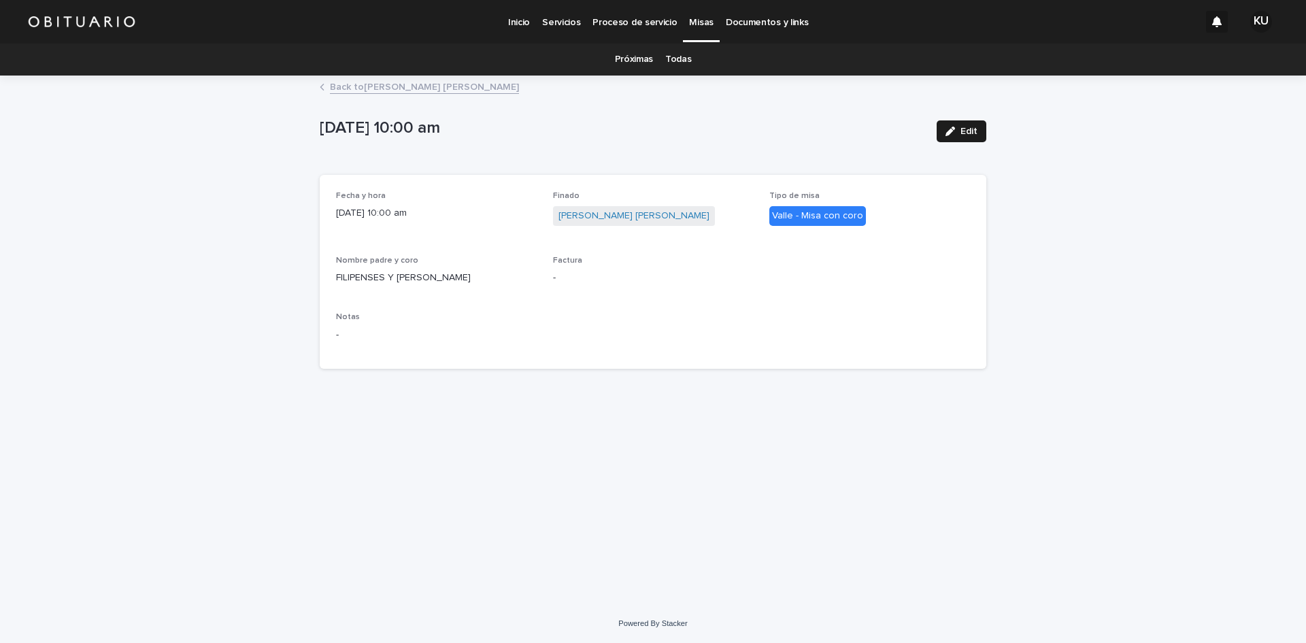
click at [525, 22] on p "Inicio" at bounding box center [519, 14] width 22 height 29
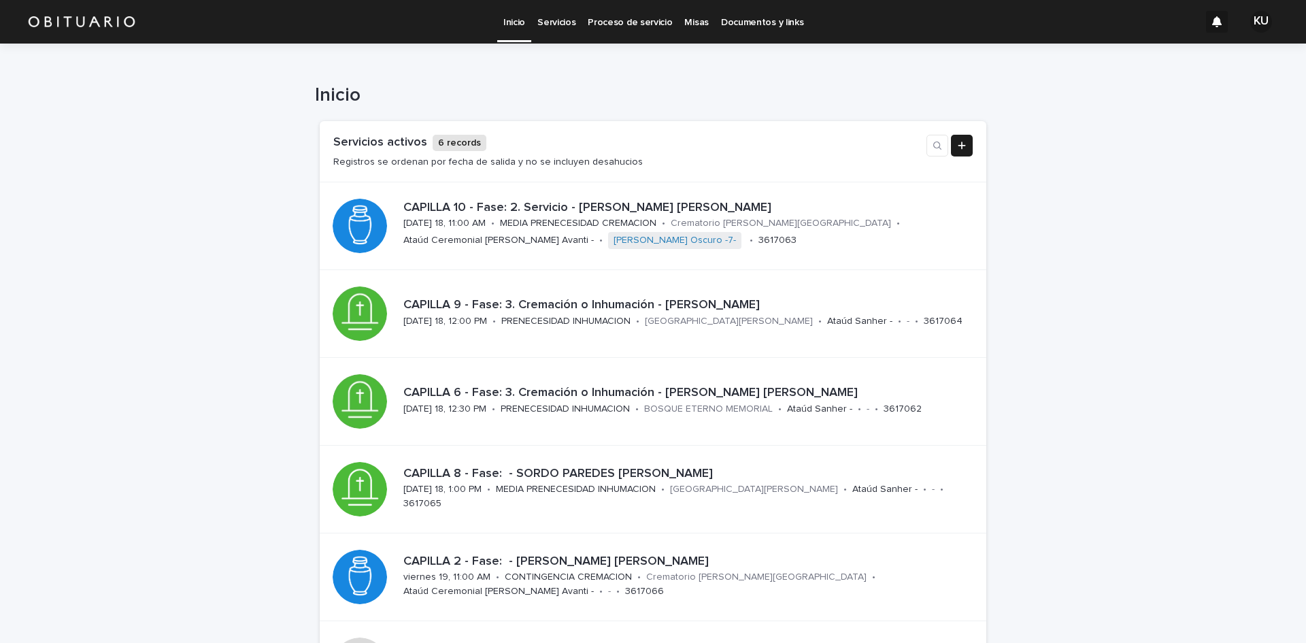
click at [697, 17] on p "Misas" at bounding box center [697, 14] width 24 height 29
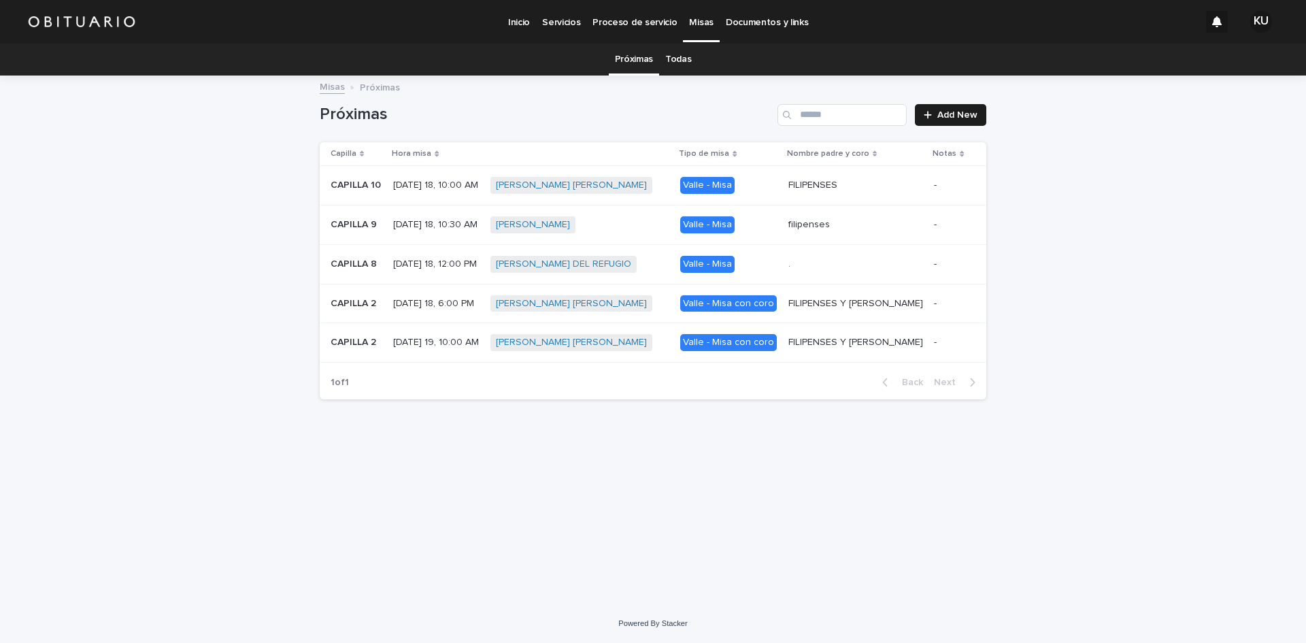
click at [525, 18] on p "Inicio" at bounding box center [519, 14] width 22 height 29
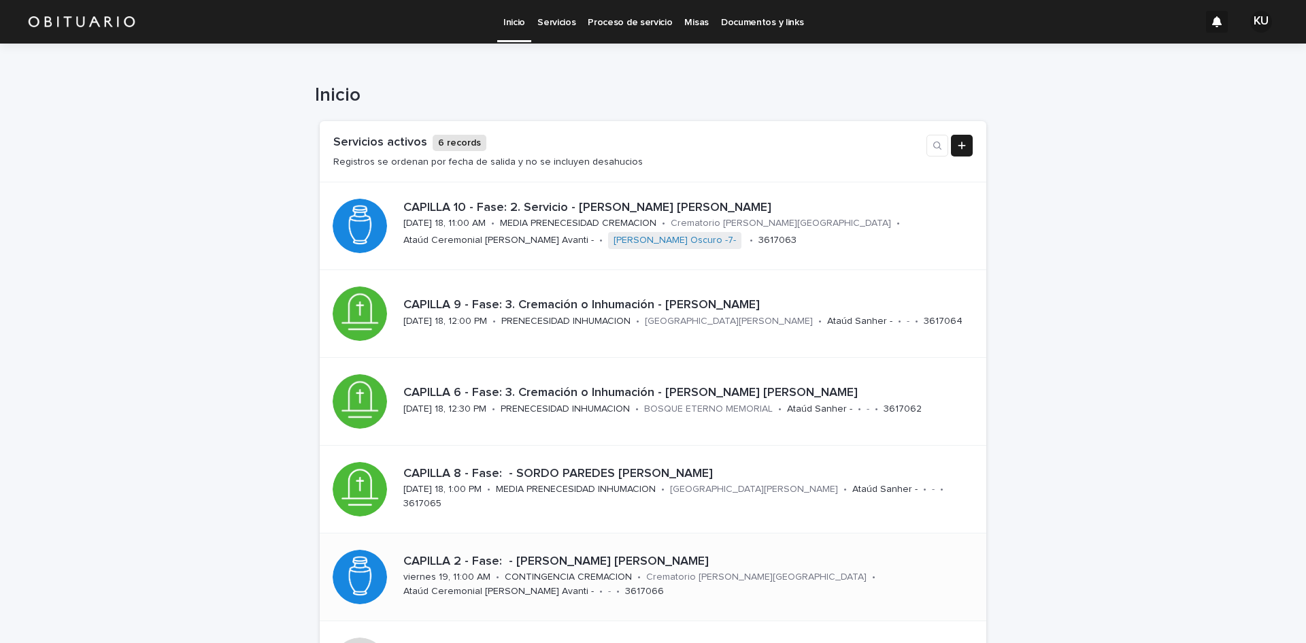
click at [639, 563] on p "CAPILLA 2 - Fase: - ORTIZ IZAGUIRRE MARIA LUISA" at bounding box center [686, 562] width 567 height 15
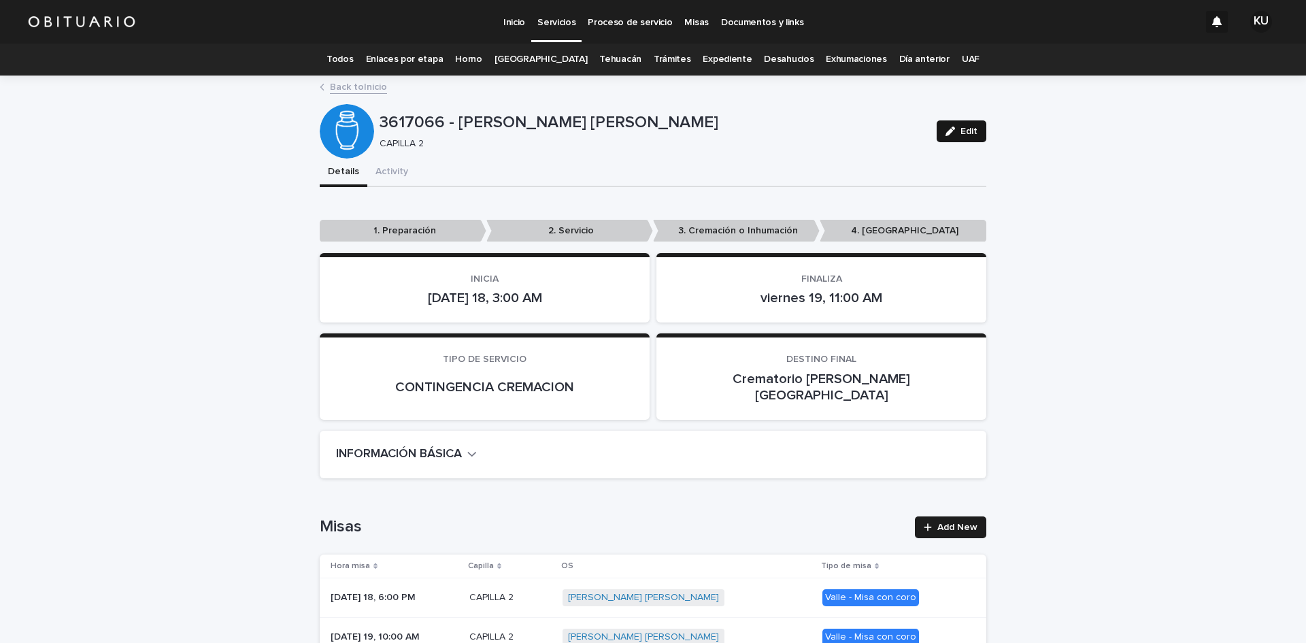
click at [960, 125] on button "Edit" at bounding box center [962, 131] width 50 height 22
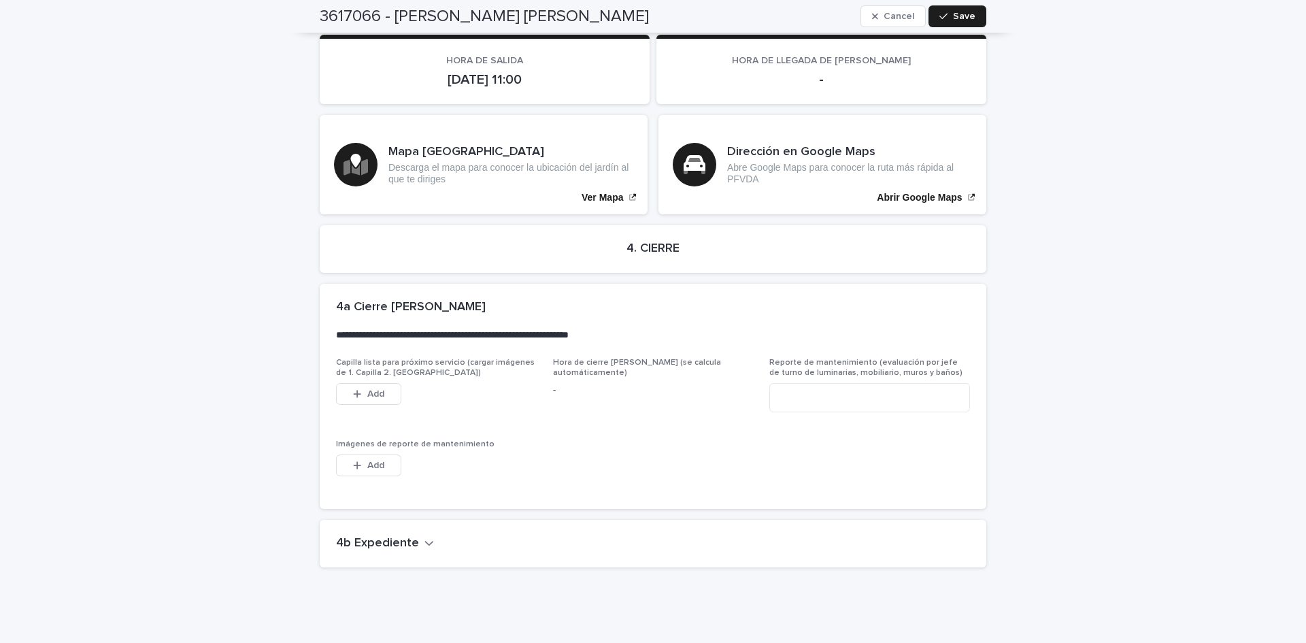
click at [394, 536] on h2 "4b Expediente" at bounding box center [377, 543] width 83 height 15
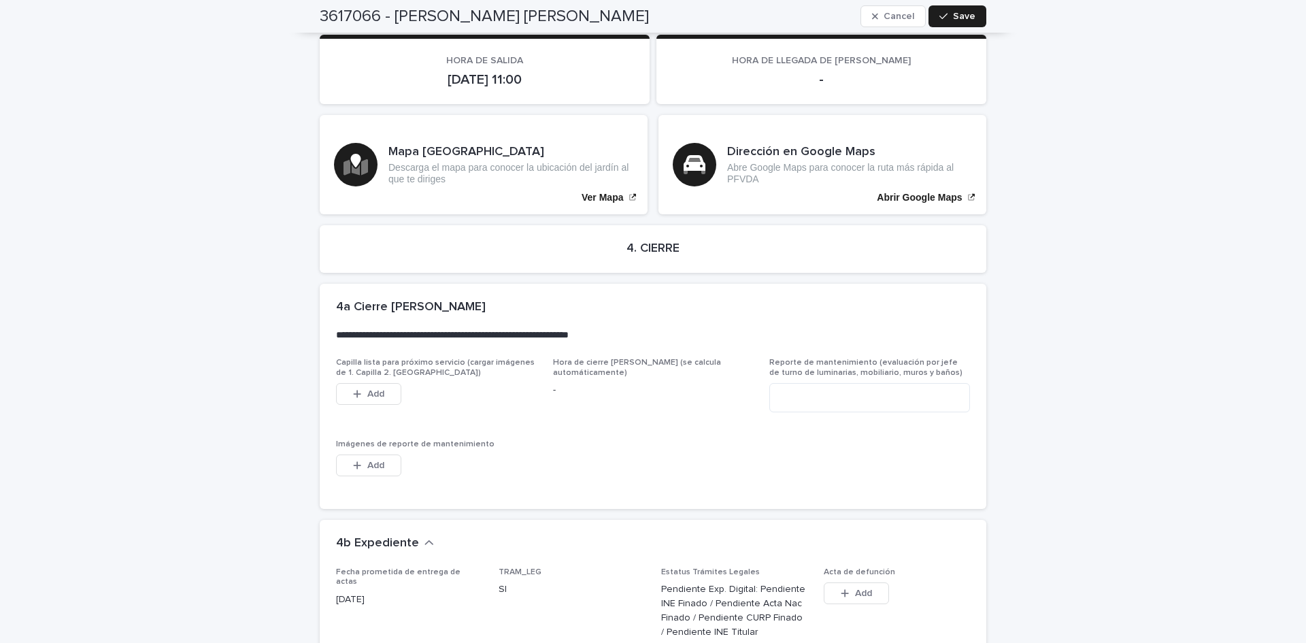
scroll to position [3547, 0]
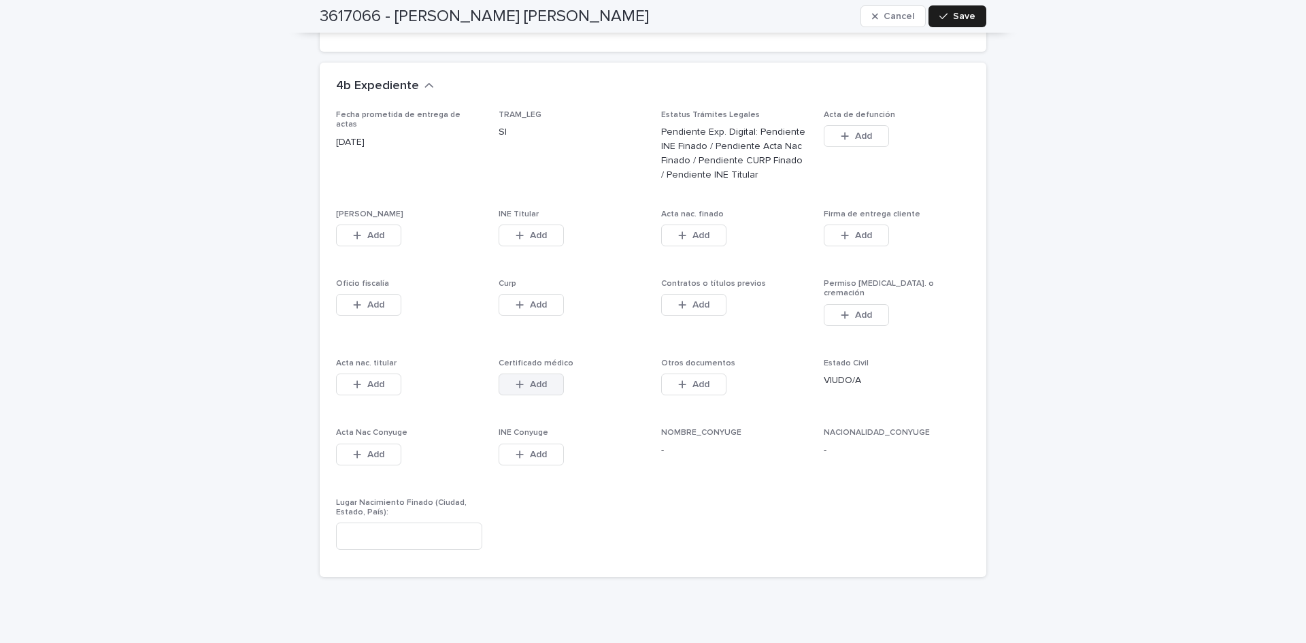
click at [544, 374] on button "Add" at bounding box center [531, 385] width 65 height 22
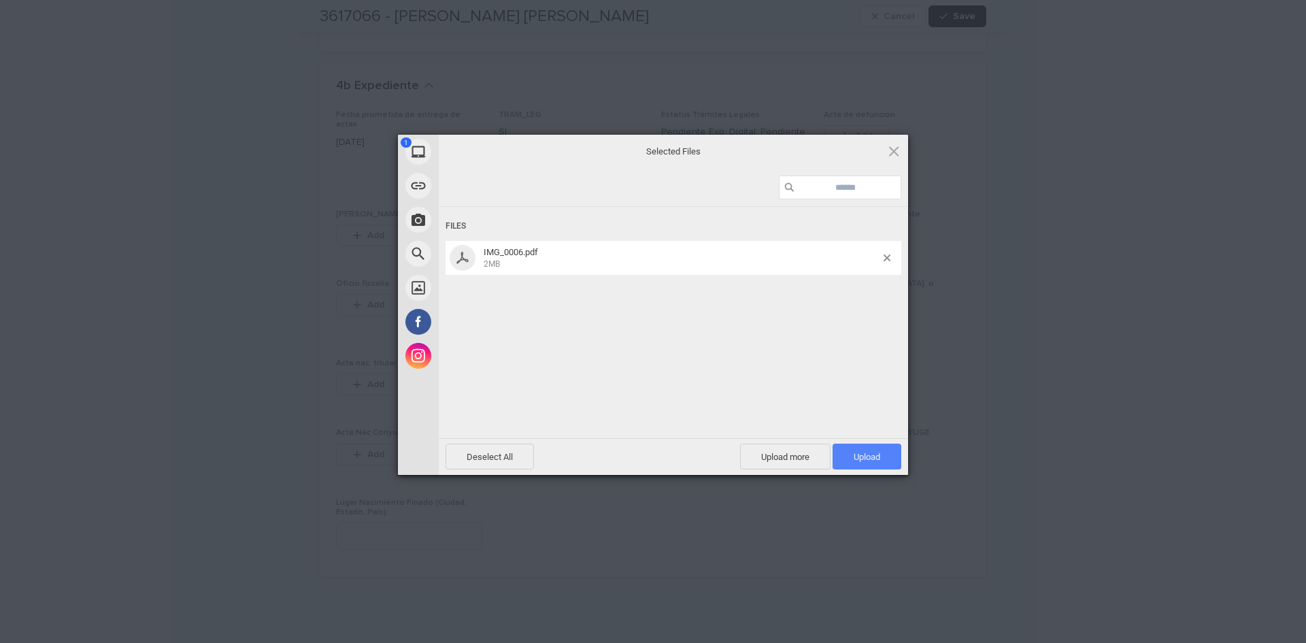
click at [862, 452] on span "Upload 1" at bounding box center [867, 457] width 27 height 10
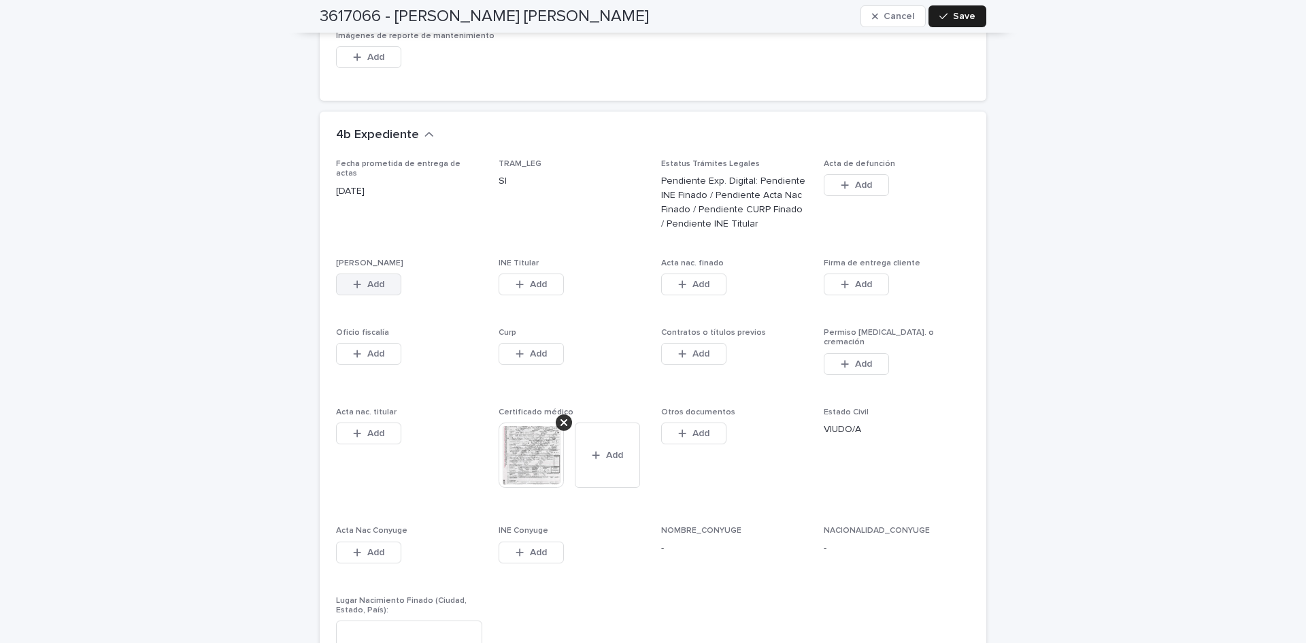
click at [384, 274] on button "Add" at bounding box center [368, 285] width 65 height 22
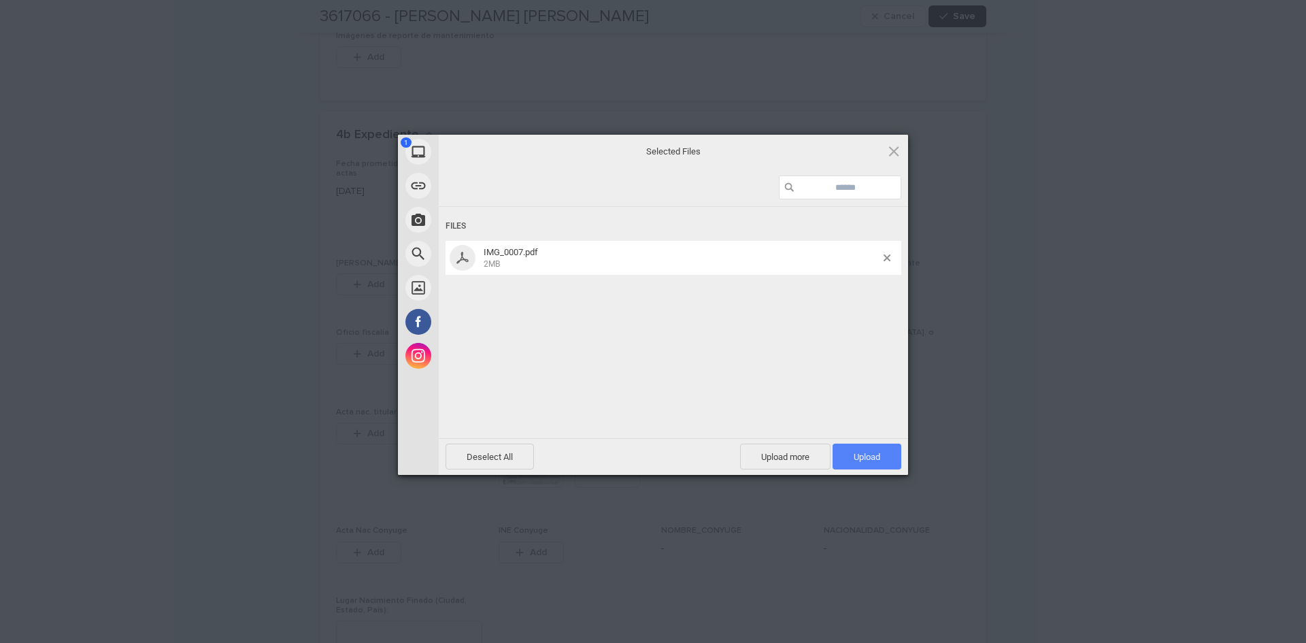
click at [854, 455] on span "Upload 1" at bounding box center [867, 457] width 27 height 10
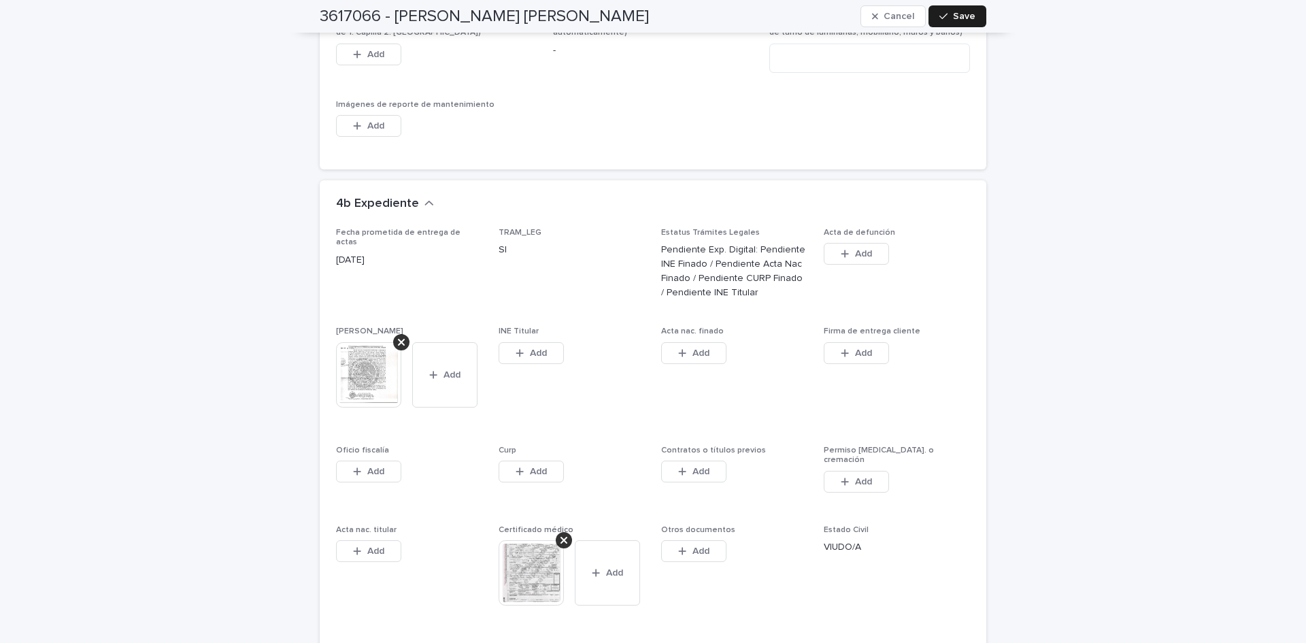
click at [549, 244] on span "TRAM_LEG SI" at bounding box center [572, 269] width 146 height 83
click at [555, 246] on span "TRAM_LEG SI" at bounding box center [572, 269] width 146 height 83
click at [542, 342] on button "Add" at bounding box center [531, 353] width 65 height 22
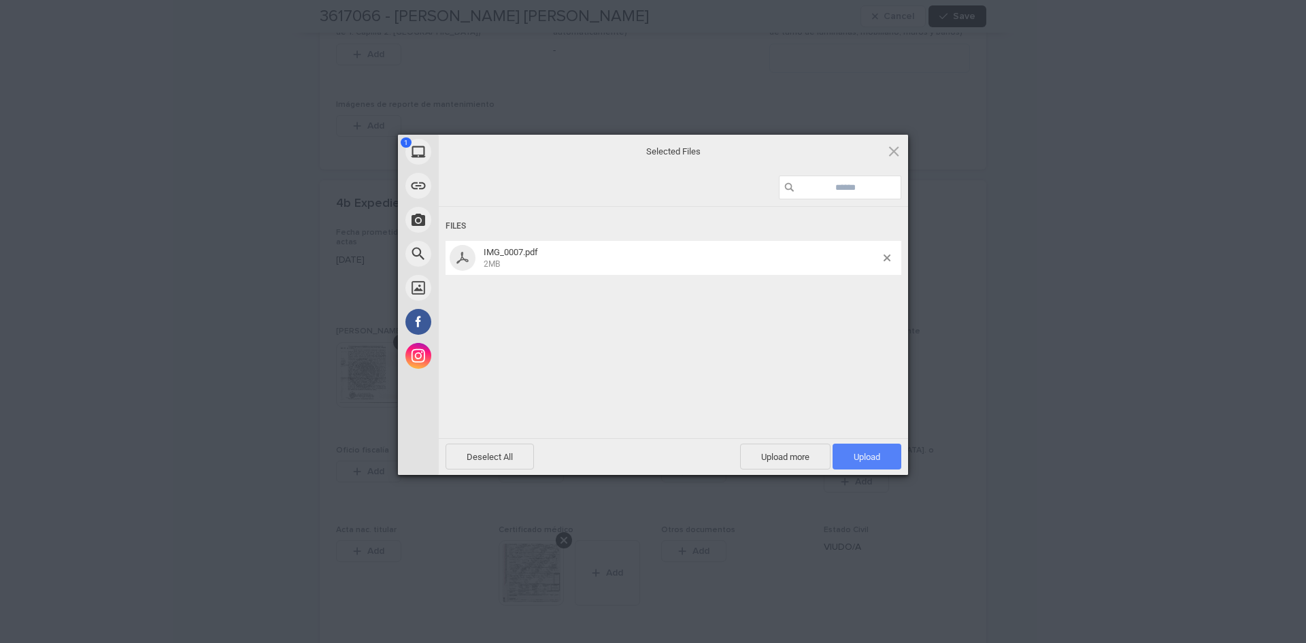
click at [857, 461] on span "Upload 1" at bounding box center [867, 457] width 27 height 10
click at [854, 455] on span "Upload 1" at bounding box center [867, 457] width 27 height 10
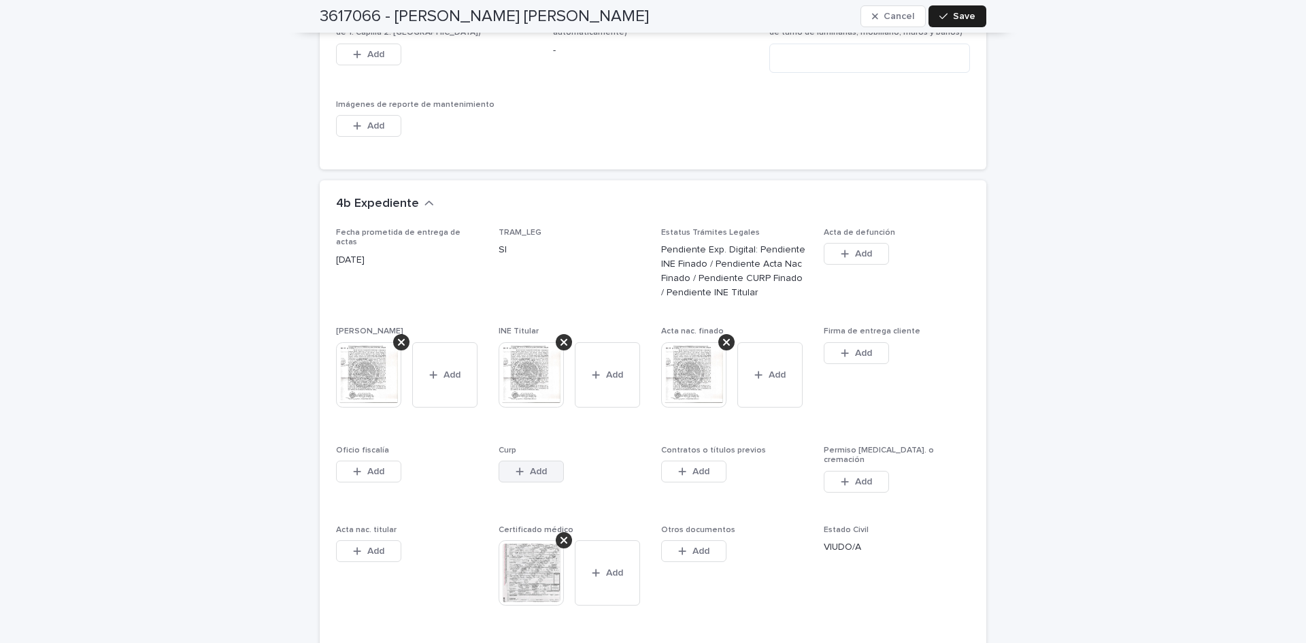
click at [541, 467] on span "Add" at bounding box center [538, 472] width 17 height 10
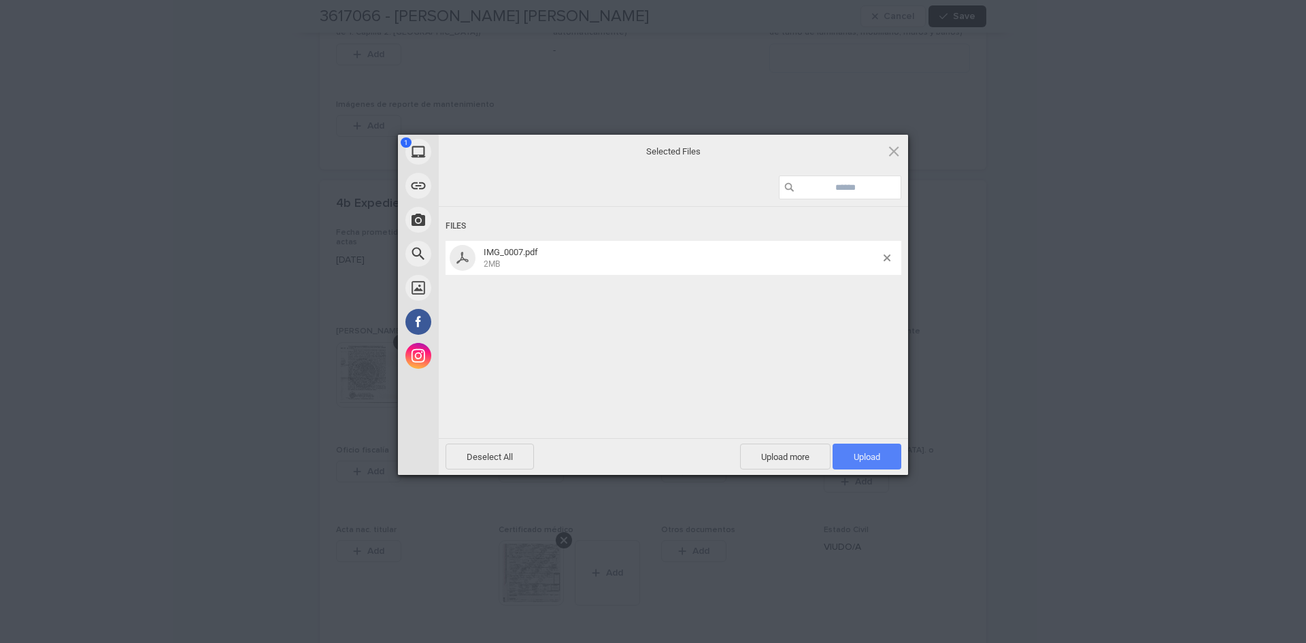
click at [846, 459] on span "Upload 1" at bounding box center [867, 457] width 69 height 26
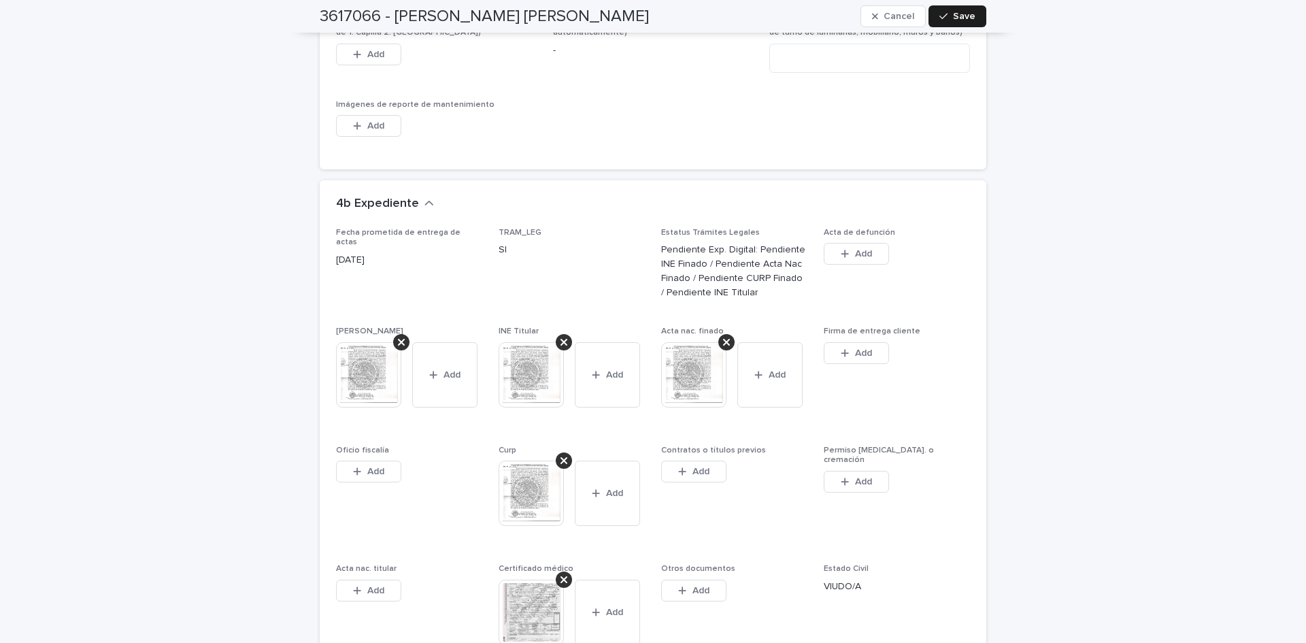
drag, startPoint x: 944, startPoint y: 12, endPoint x: 1003, endPoint y: 252, distance: 247.4
click at [944, 12] on div "button" at bounding box center [947, 17] width 14 height 10
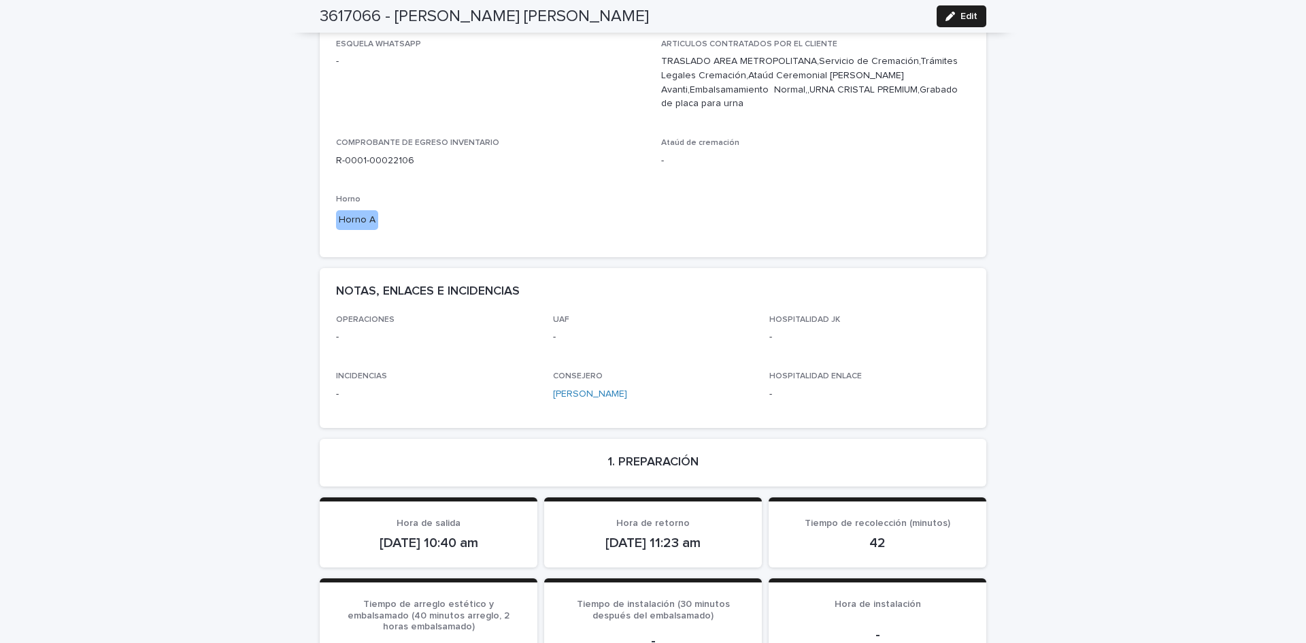
scroll to position [0, 0]
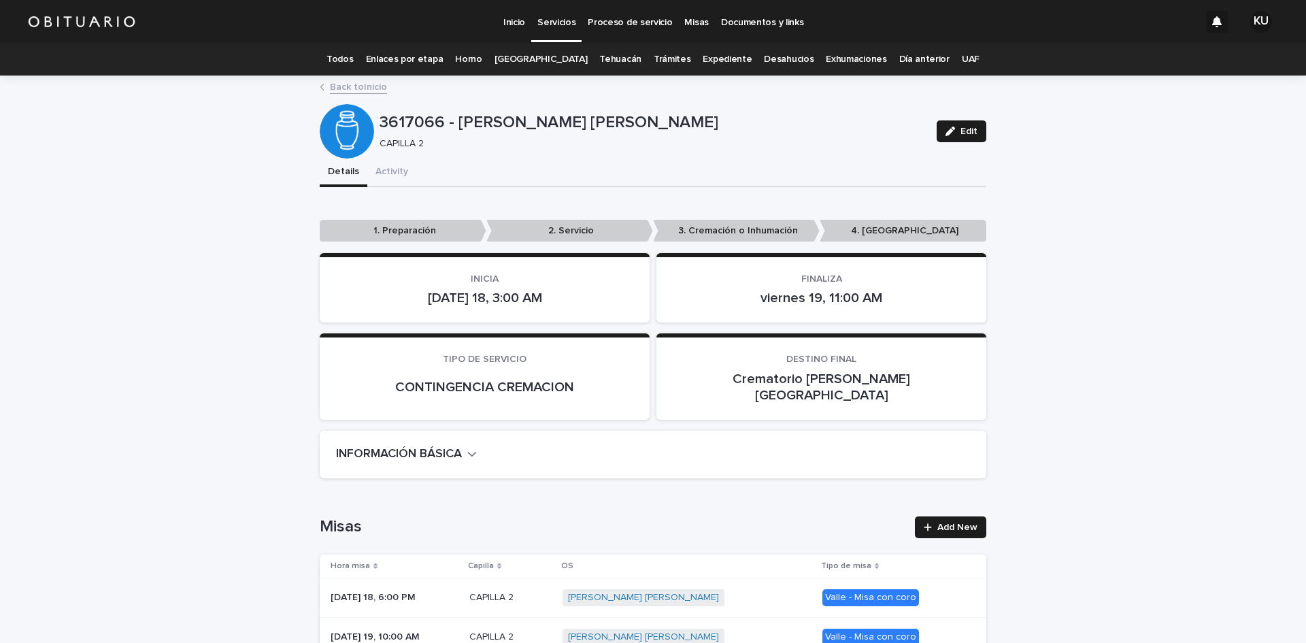
click at [690, 18] on p "Misas" at bounding box center [697, 14] width 24 height 29
